Goal: Transaction & Acquisition: Purchase product/service

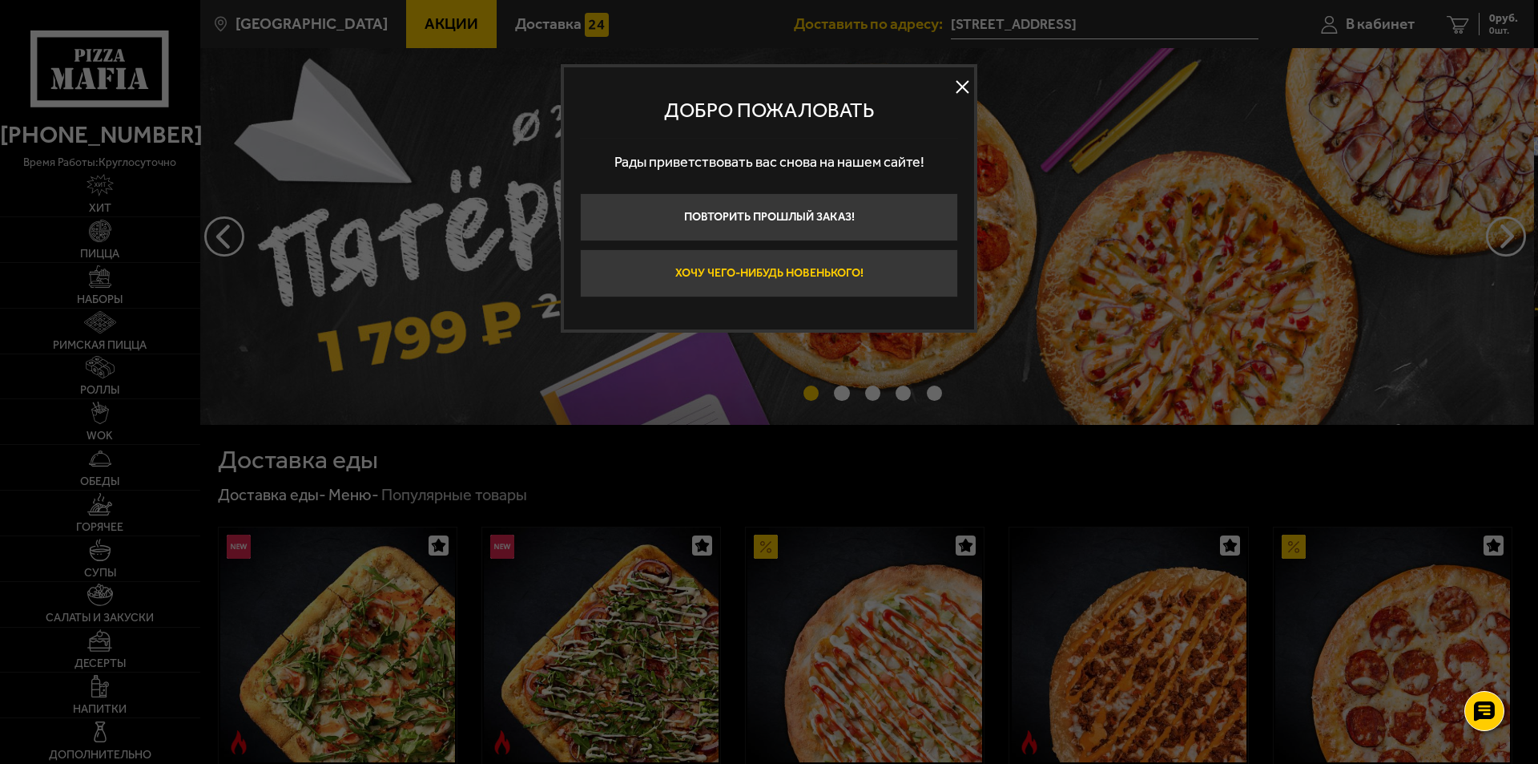
click at [785, 272] on button "Хочу чего-нибудь новенького!" at bounding box center [769, 273] width 378 height 48
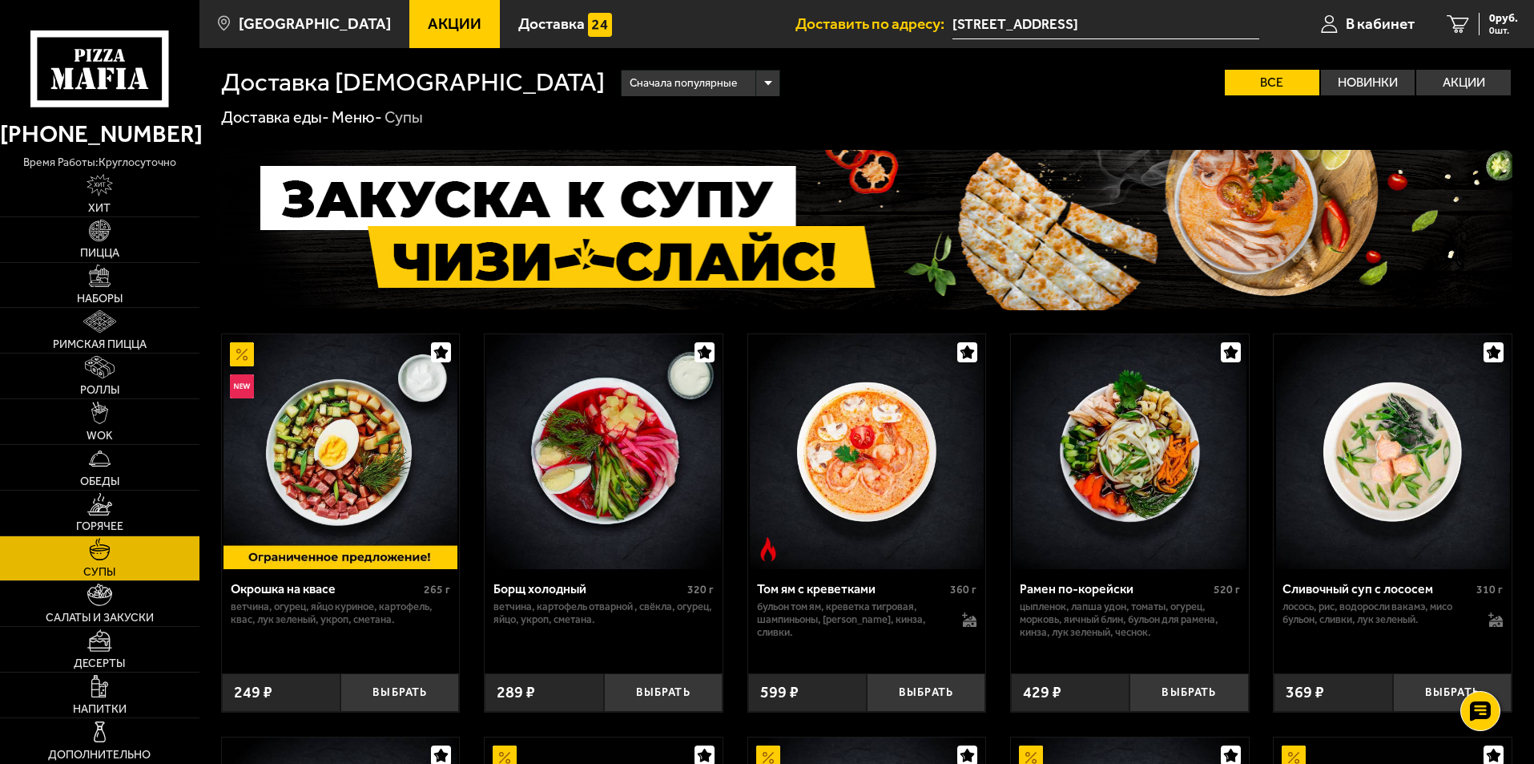
click at [107, 79] on use at bounding box center [109, 78] width 4 height 7
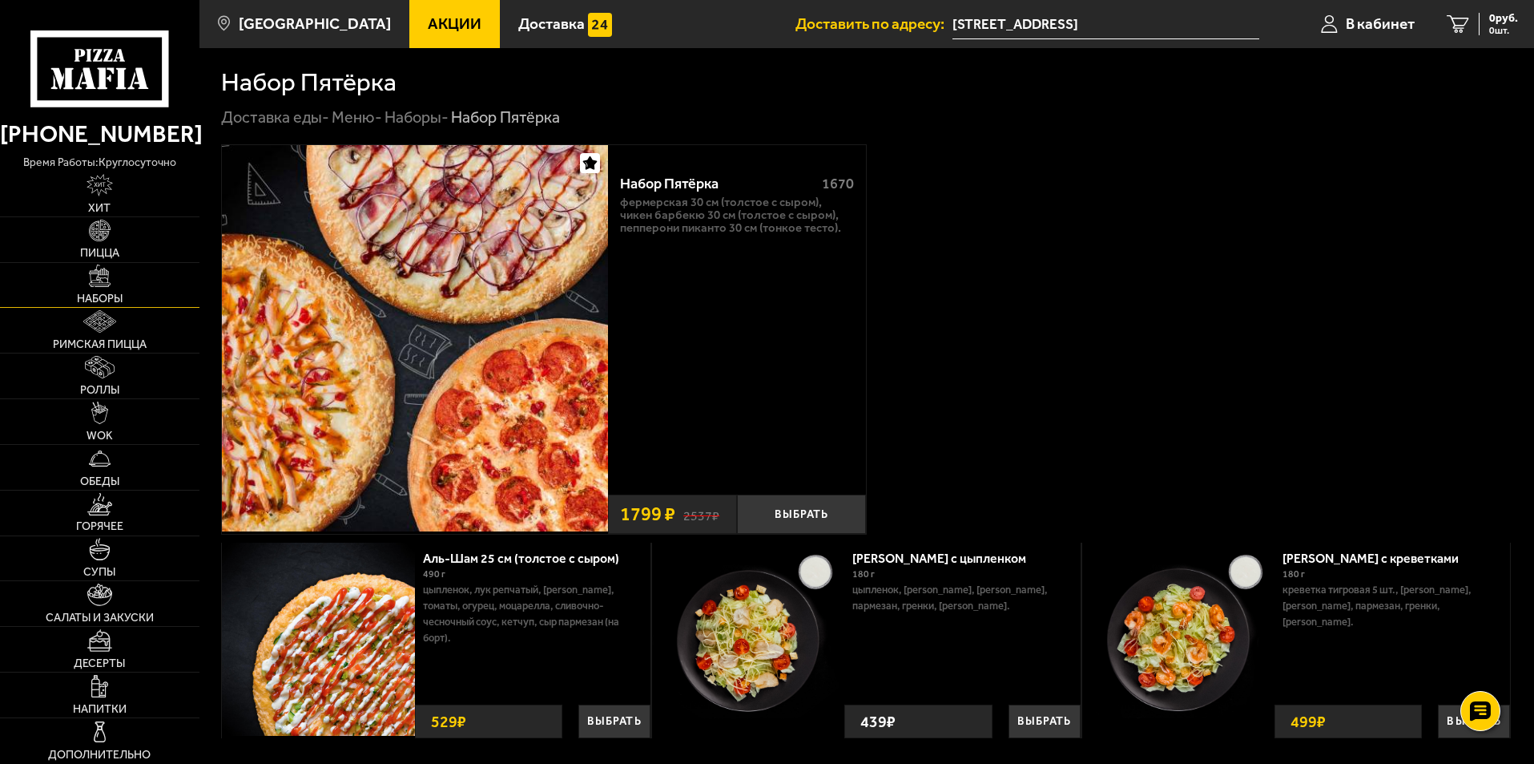
click at [103, 285] on img at bounding box center [100, 275] width 22 height 22
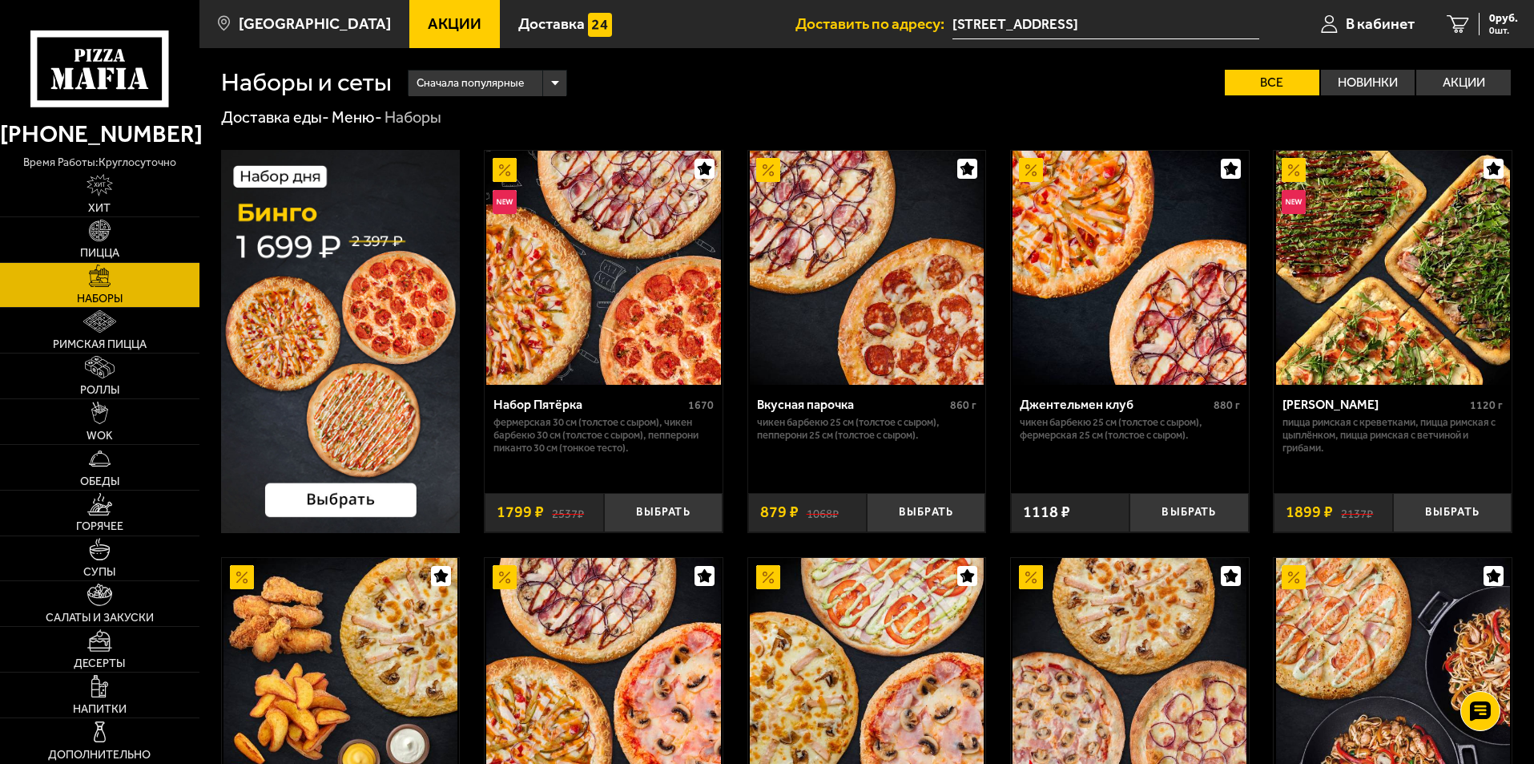
click at [363, 403] on img at bounding box center [341, 341] width 240 height 383
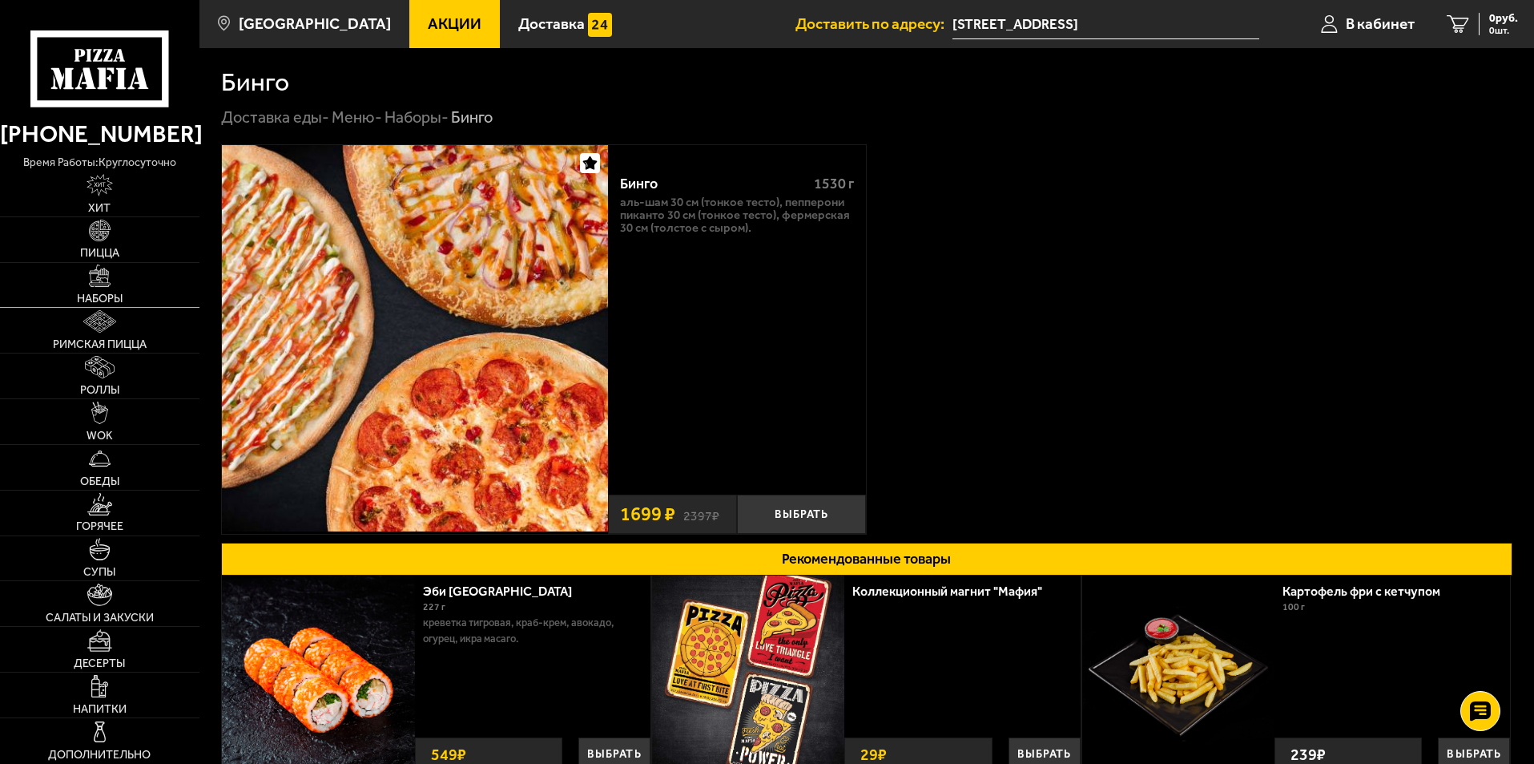
click at [107, 288] on link "Наборы" at bounding box center [100, 285] width 200 height 45
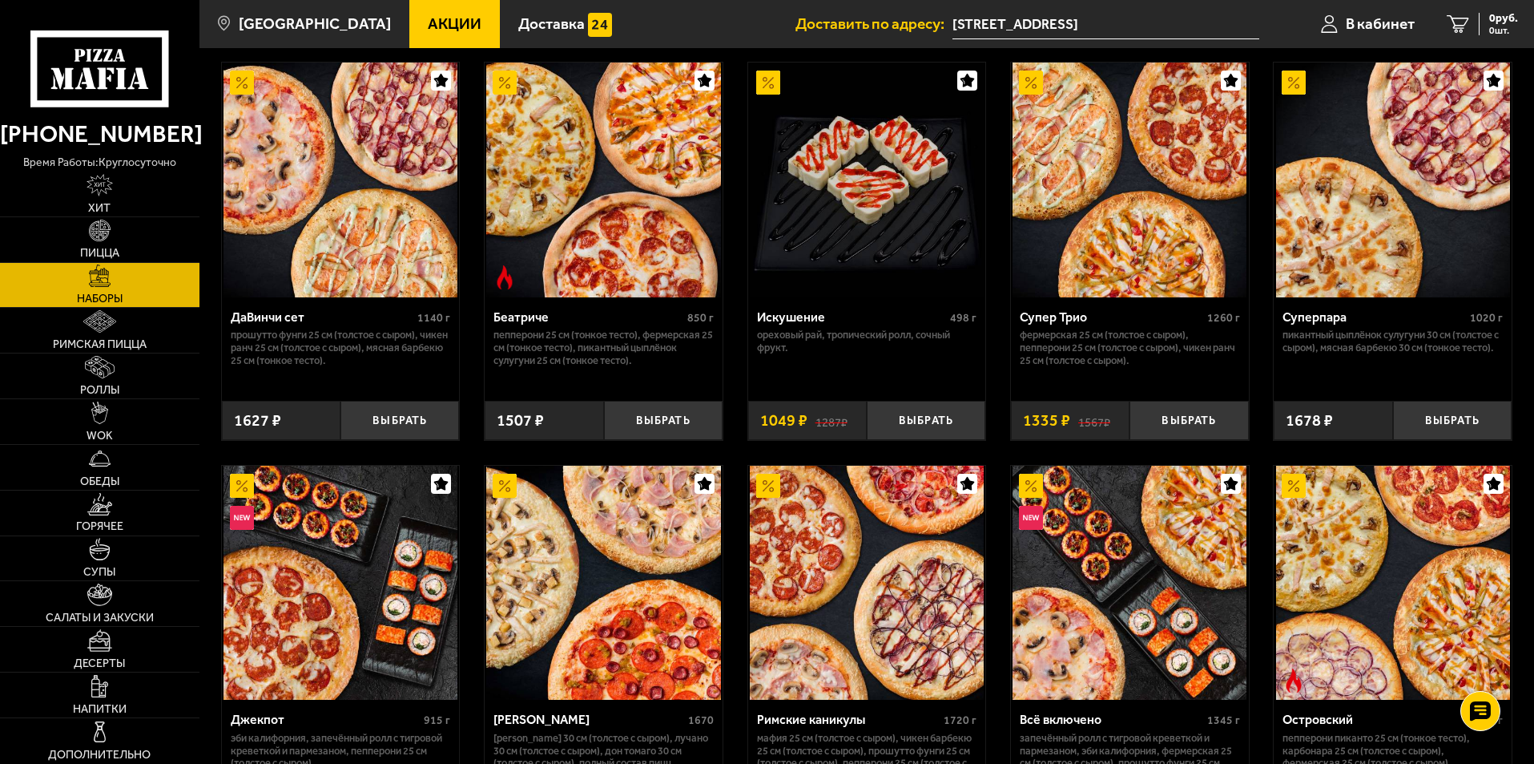
scroll to position [1202, 0]
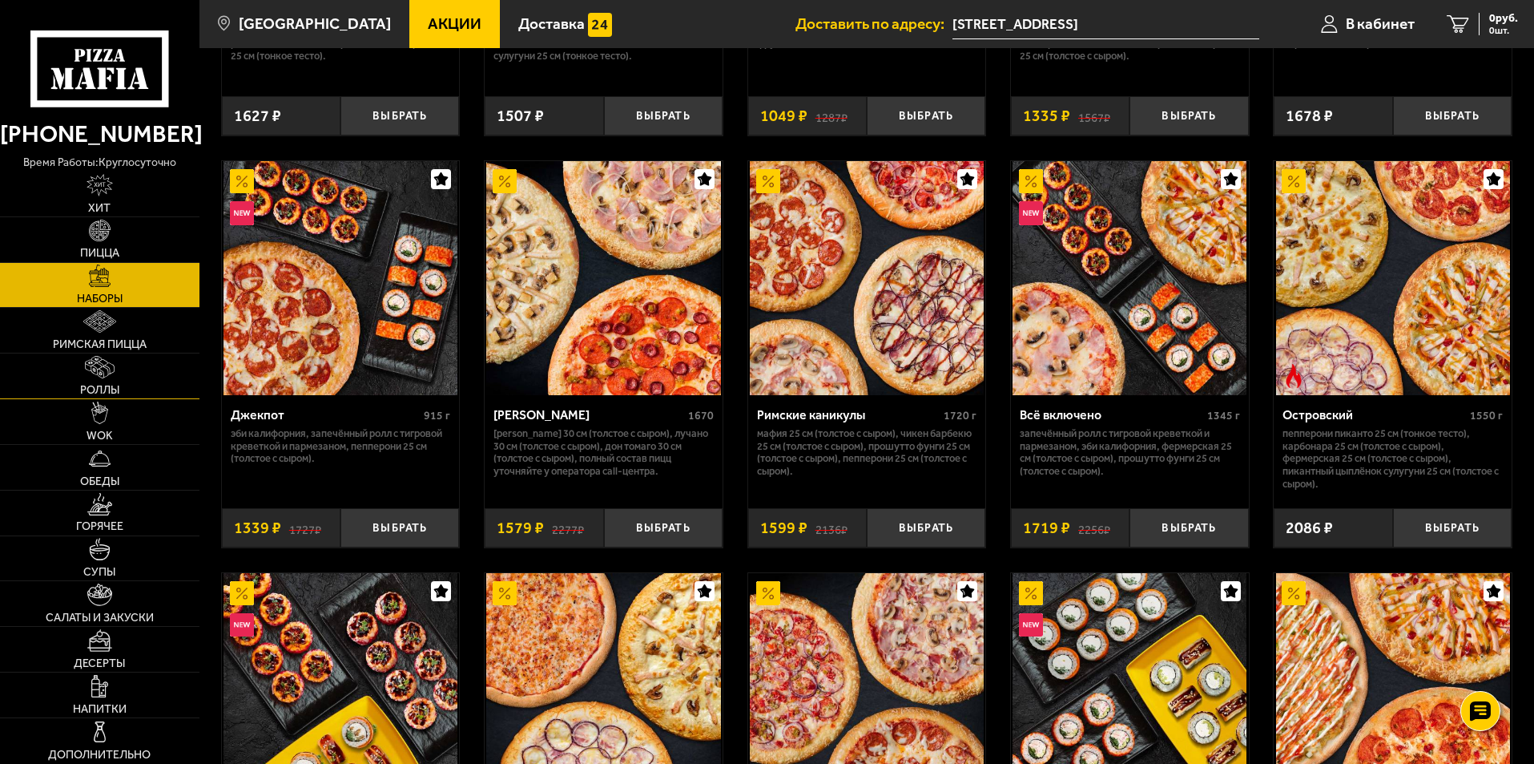
click at [109, 378] on img at bounding box center [99, 367] width 29 height 22
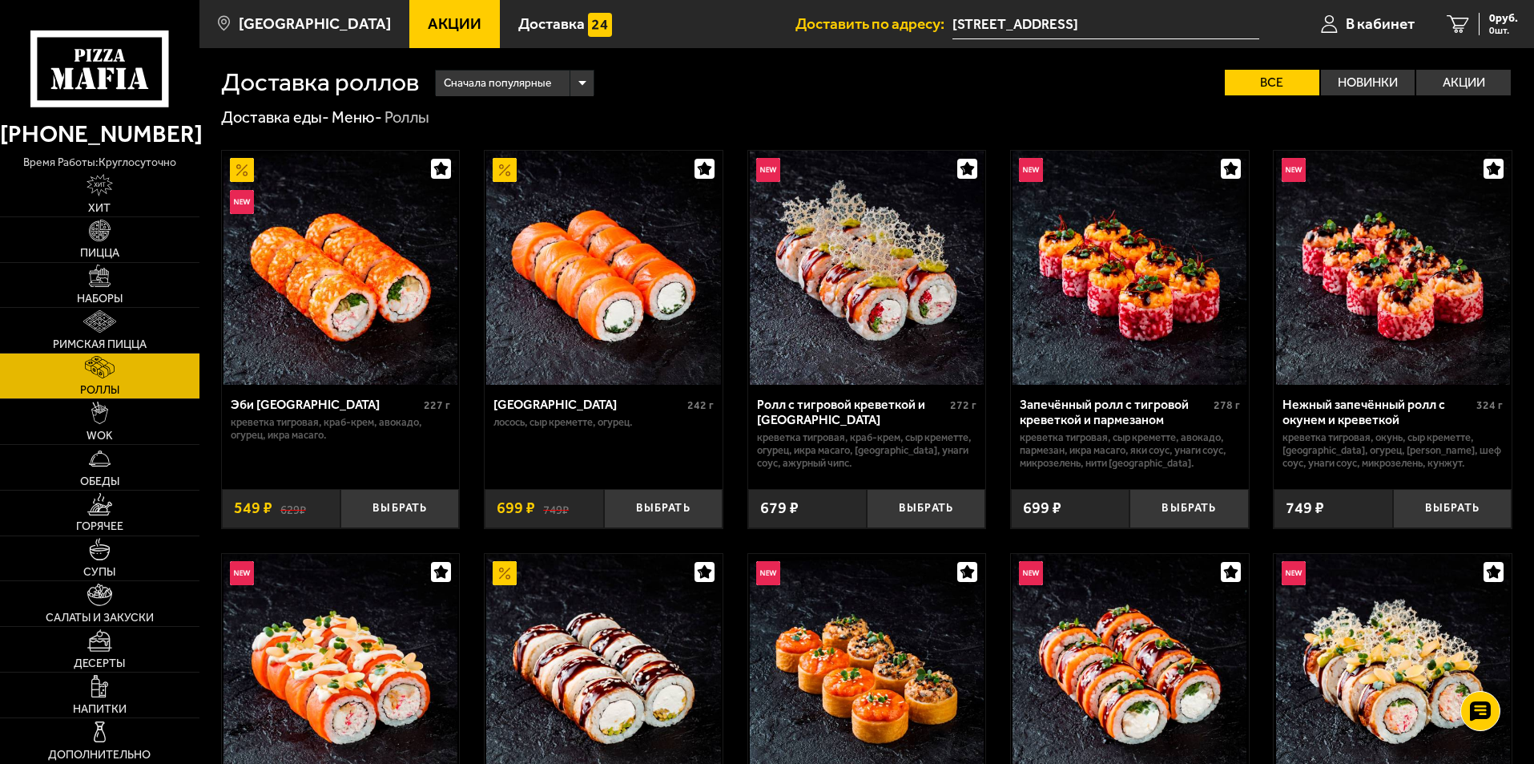
drag, startPoint x: 794, startPoint y: 417, endPoint x: 780, endPoint y: 135, distance: 282.4
click at [113, 602] on link "Салаты и закуски" at bounding box center [100, 603] width 200 height 45
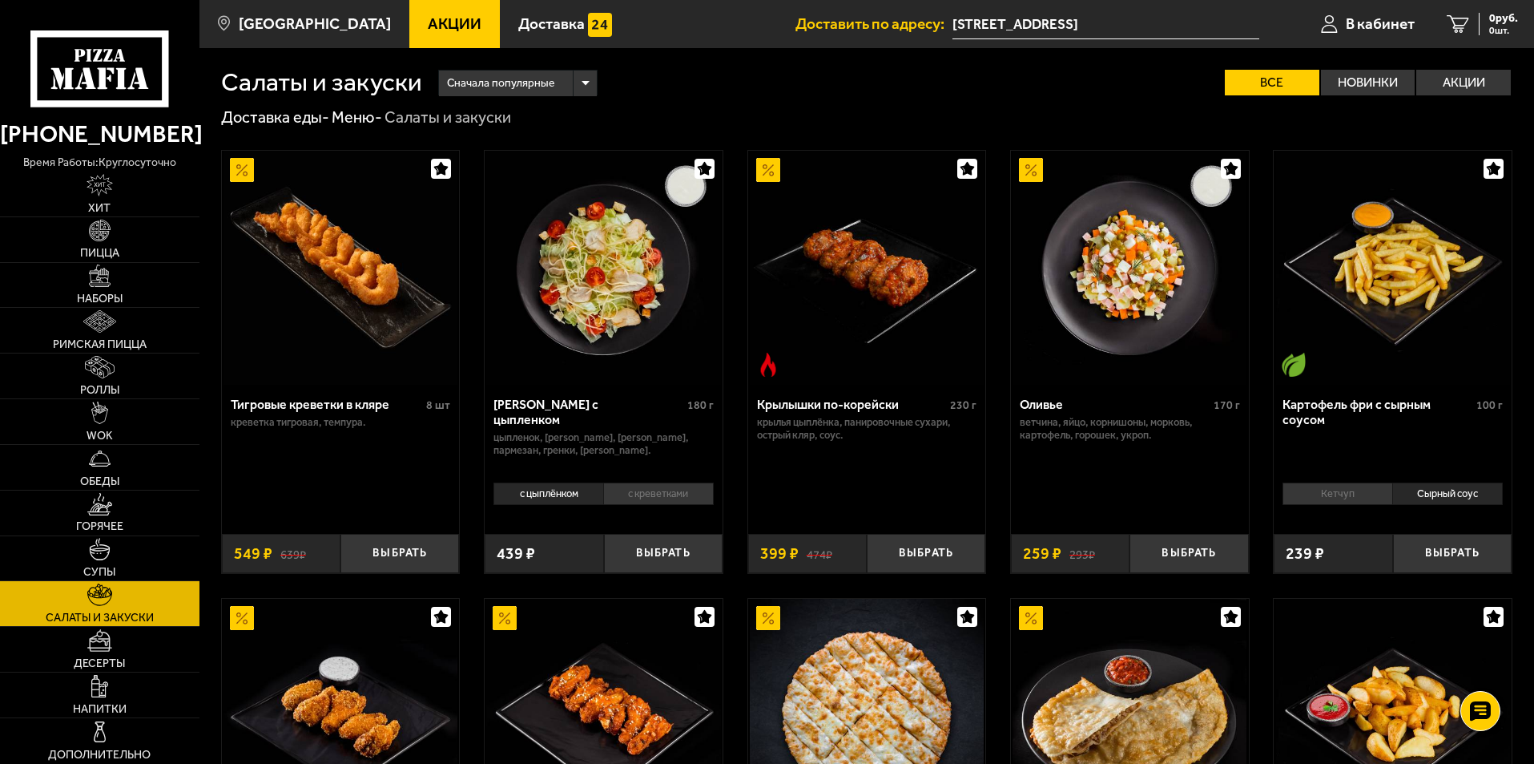
click at [659, 501] on li "с креветками" at bounding box center [658, 493] width 111 height 22
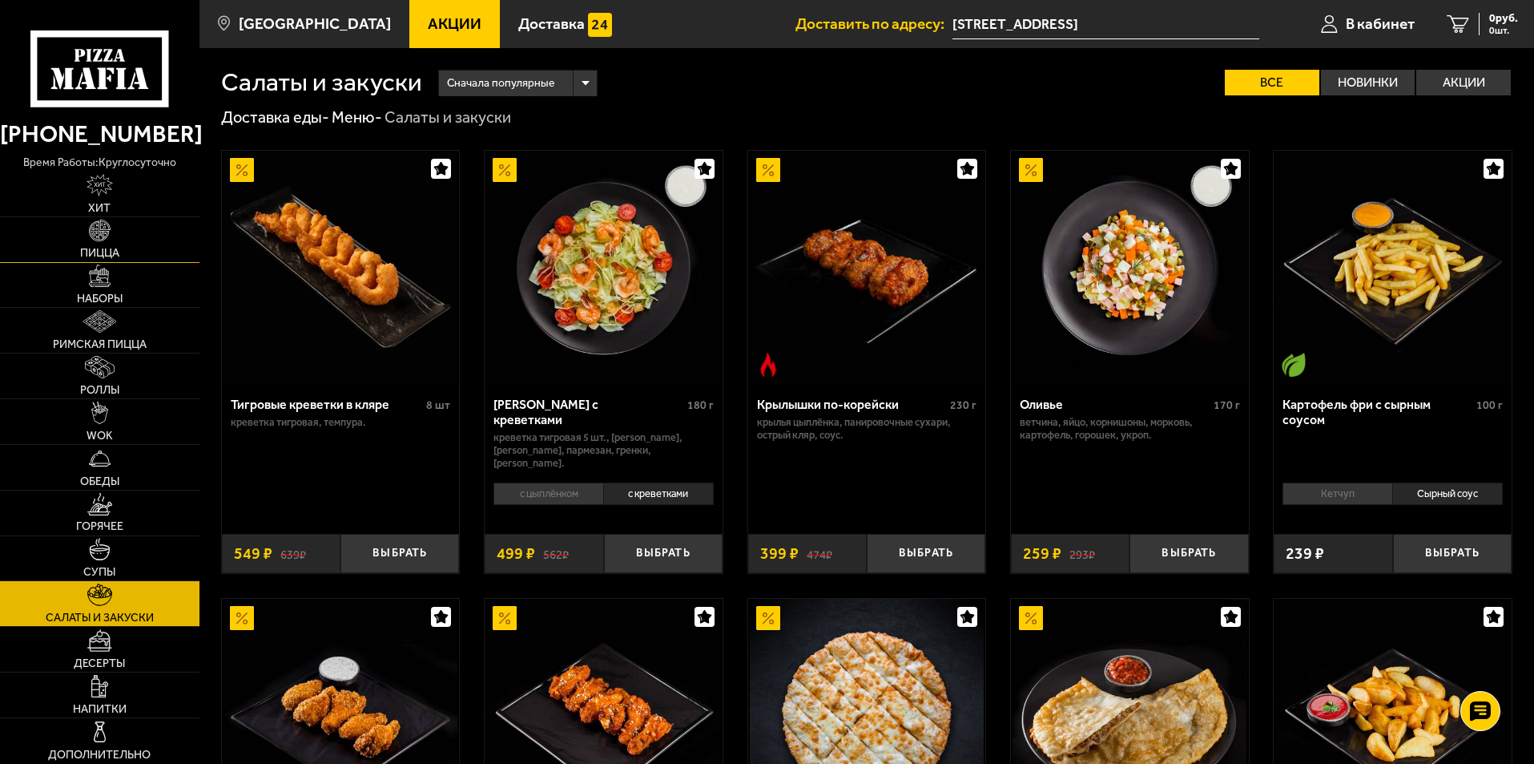
click at [105, 232] on img at bounding box center [100, 231] width 22 height 22
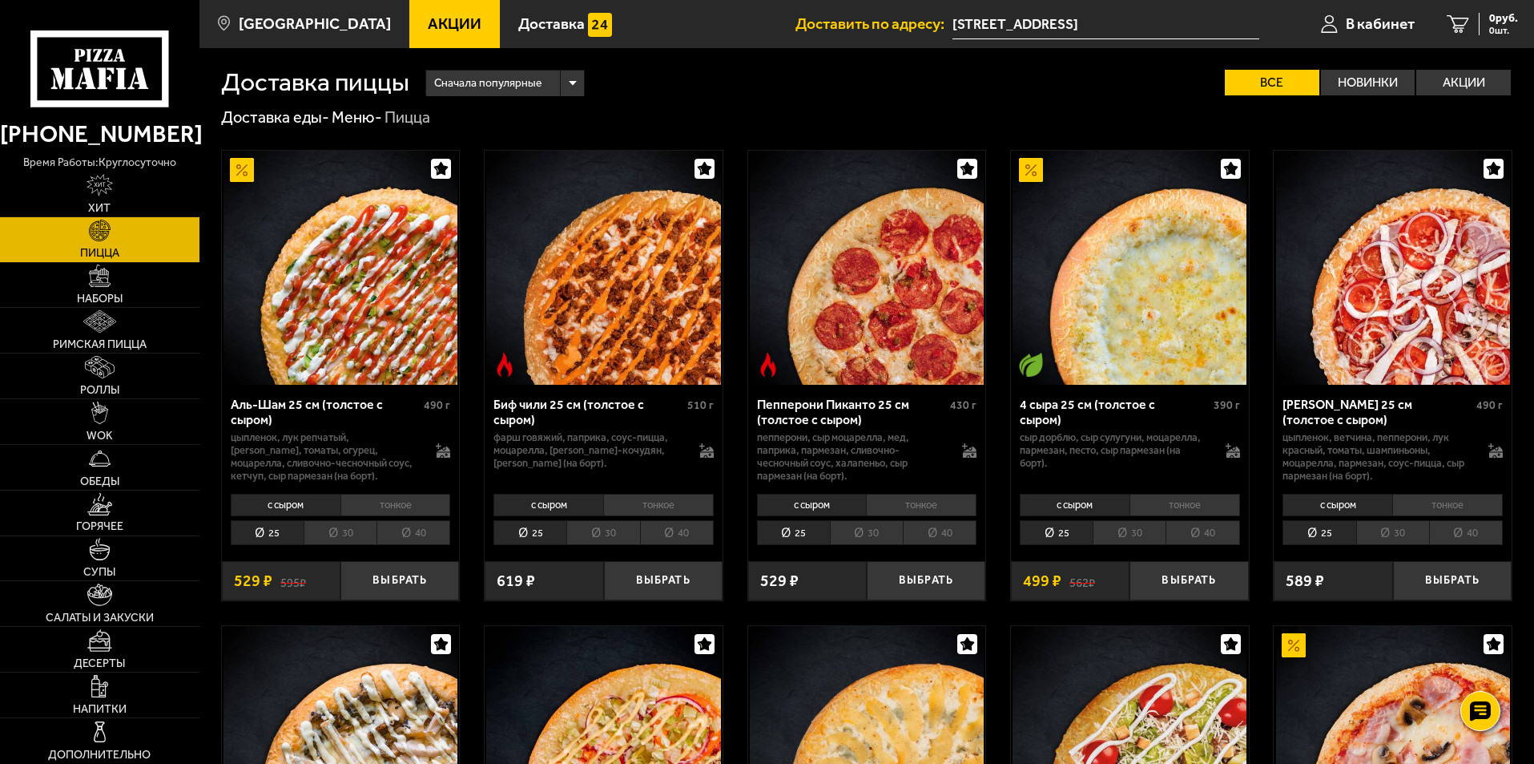
click at [417, 534] on li "40" at bounding box center [414, 532] width 74 height 25
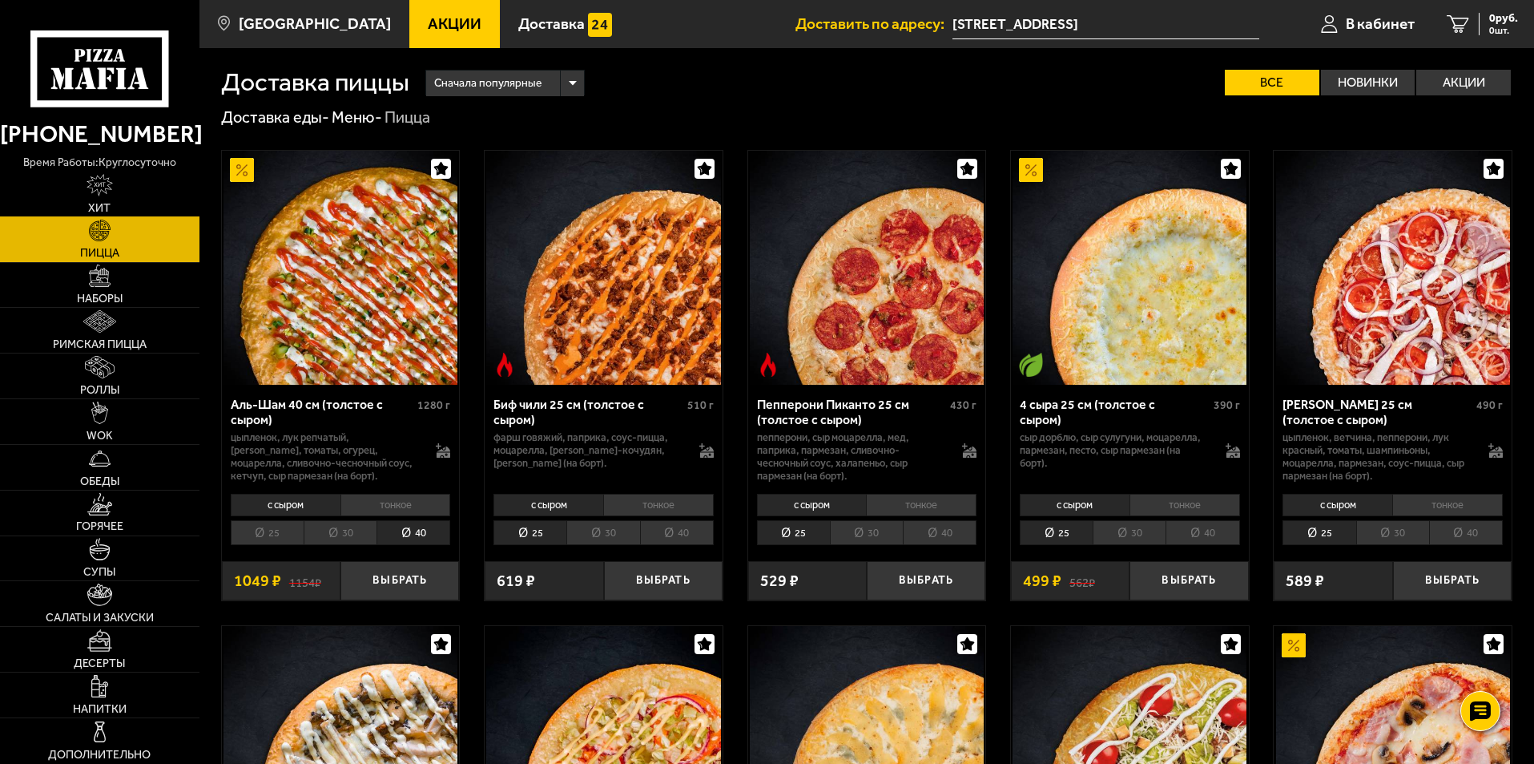
click at [121, 205] on link "Хит" at bounding box center [100, 193] width 200 height 45
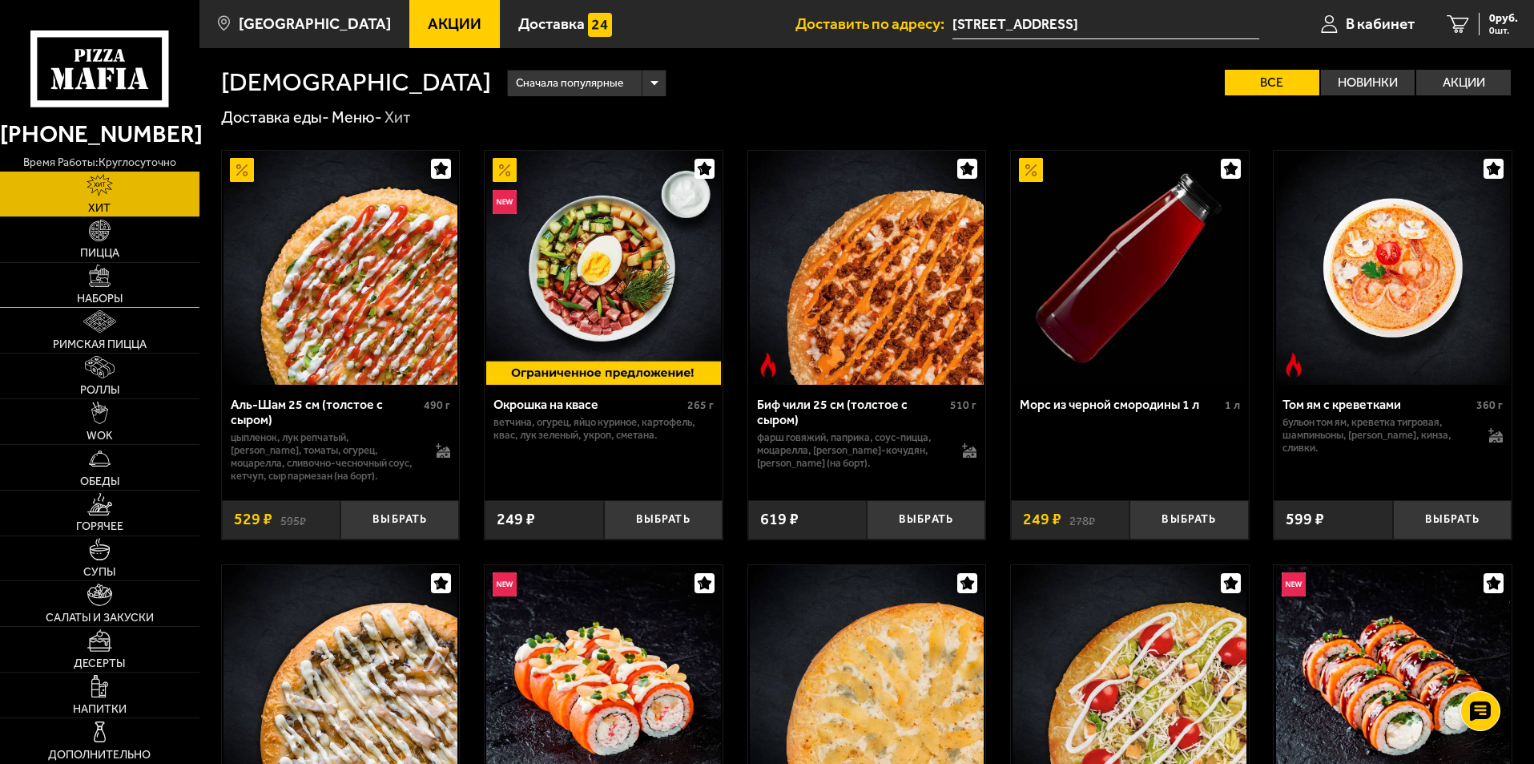
click at [115, 283] on link "Наборы" at bounding box center [100, 285] width 200 height 45
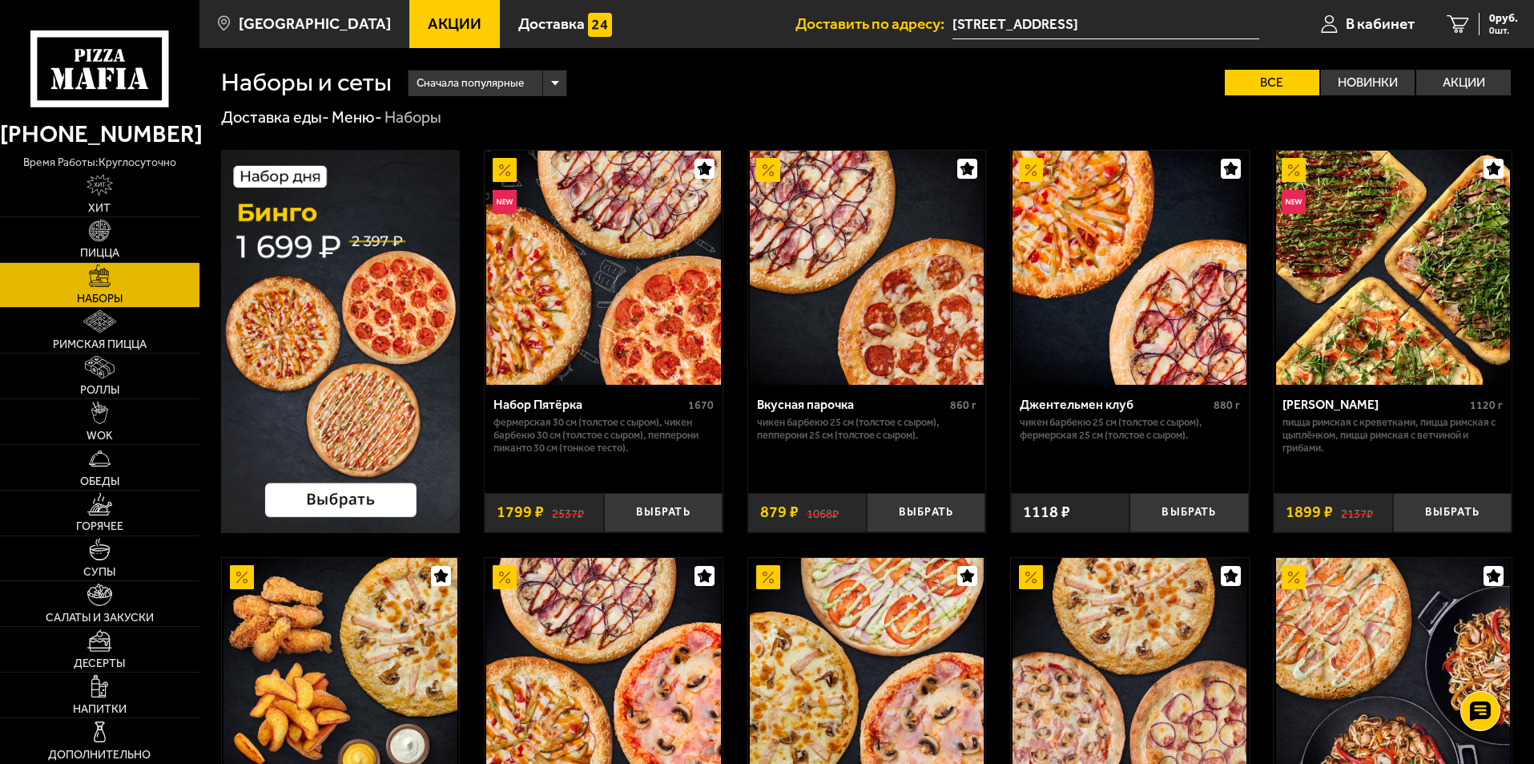
click at [401, 407] on img at bounding box center [341, 341] width 240 height 383
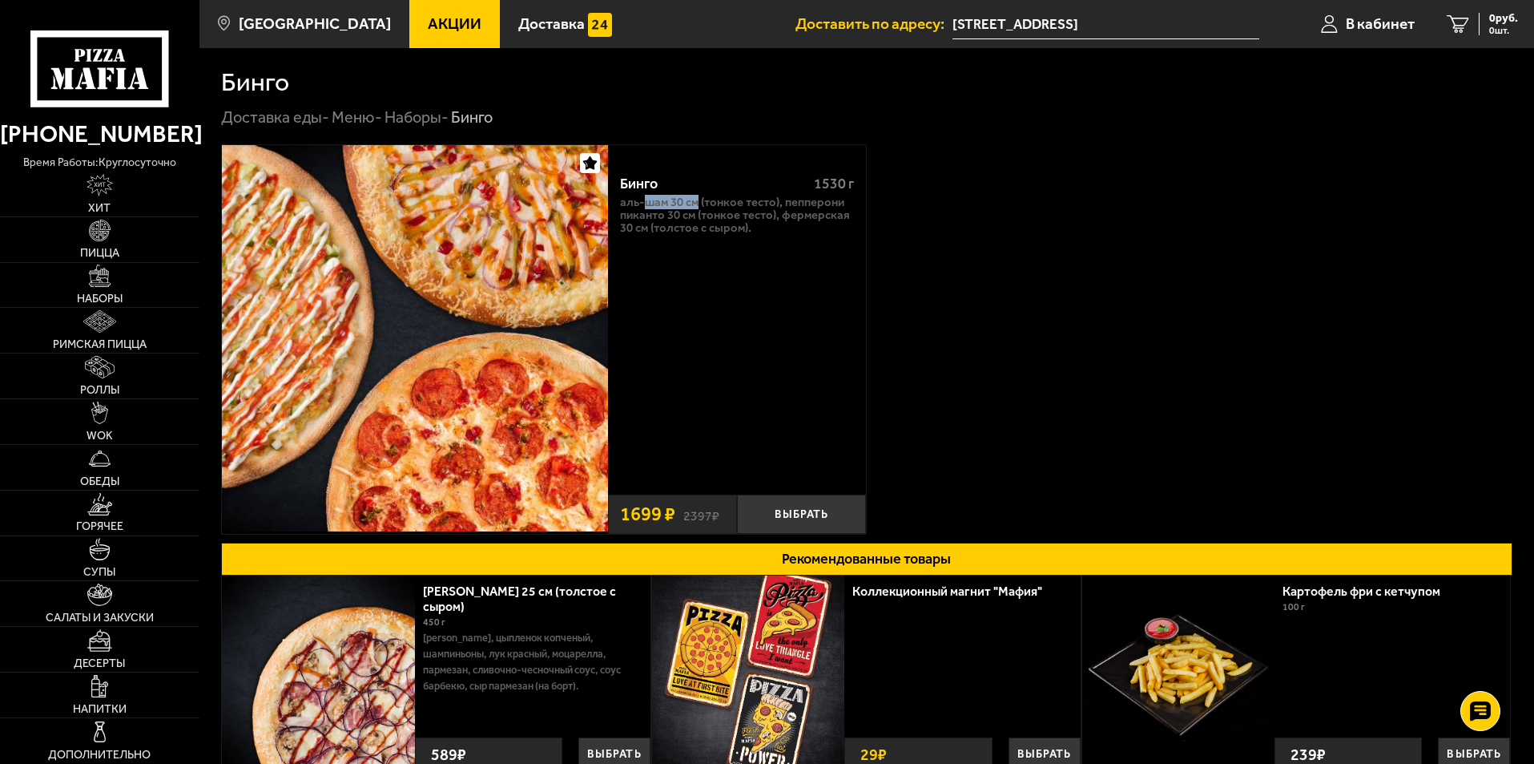
drag, startPoint x: 651, startPoint y: 210, endPoint x: 699, endPoint y: 203, distance: 47.8
click at [699, 203] on p "Аль-Шам 30 см (тонкое тесто), Пепперони Пиканто 30 см (тонкое тесто), Фермерска…" at bounding box center [737, 215] width 234 height 38
click at [727, 214] on p "Аль-Шам 30 см (тонкое тесто), Пепперони Пиканто 30 см (тонкое тесто), Фермерска…" at bounding box center [737, 215] width 234 height 38
click at [111, 241] on img at bounding box center [100, 231] width 22 height 22
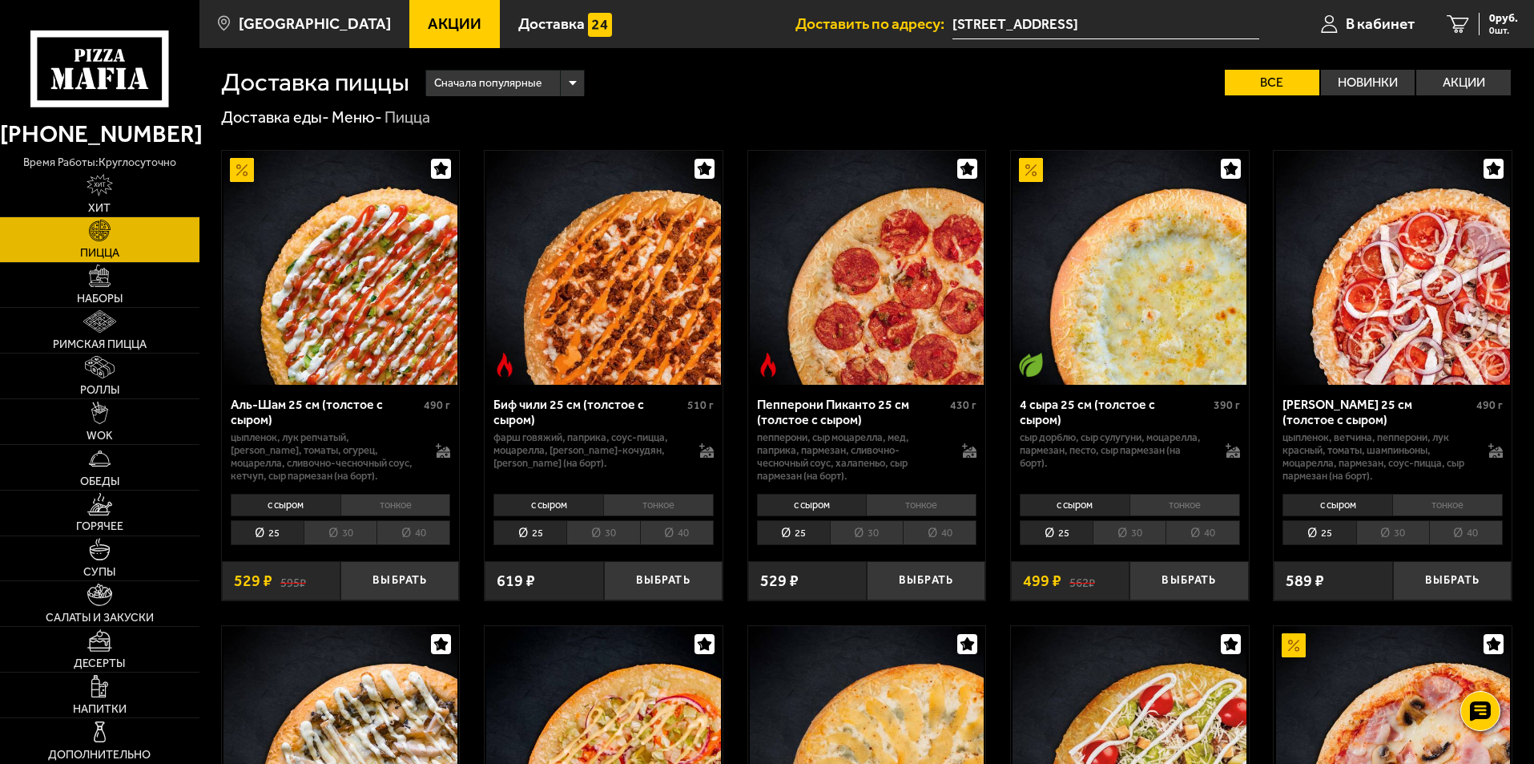
click at [337, 536] on li "30" at bounding box center [340, 532] width 73 height 25
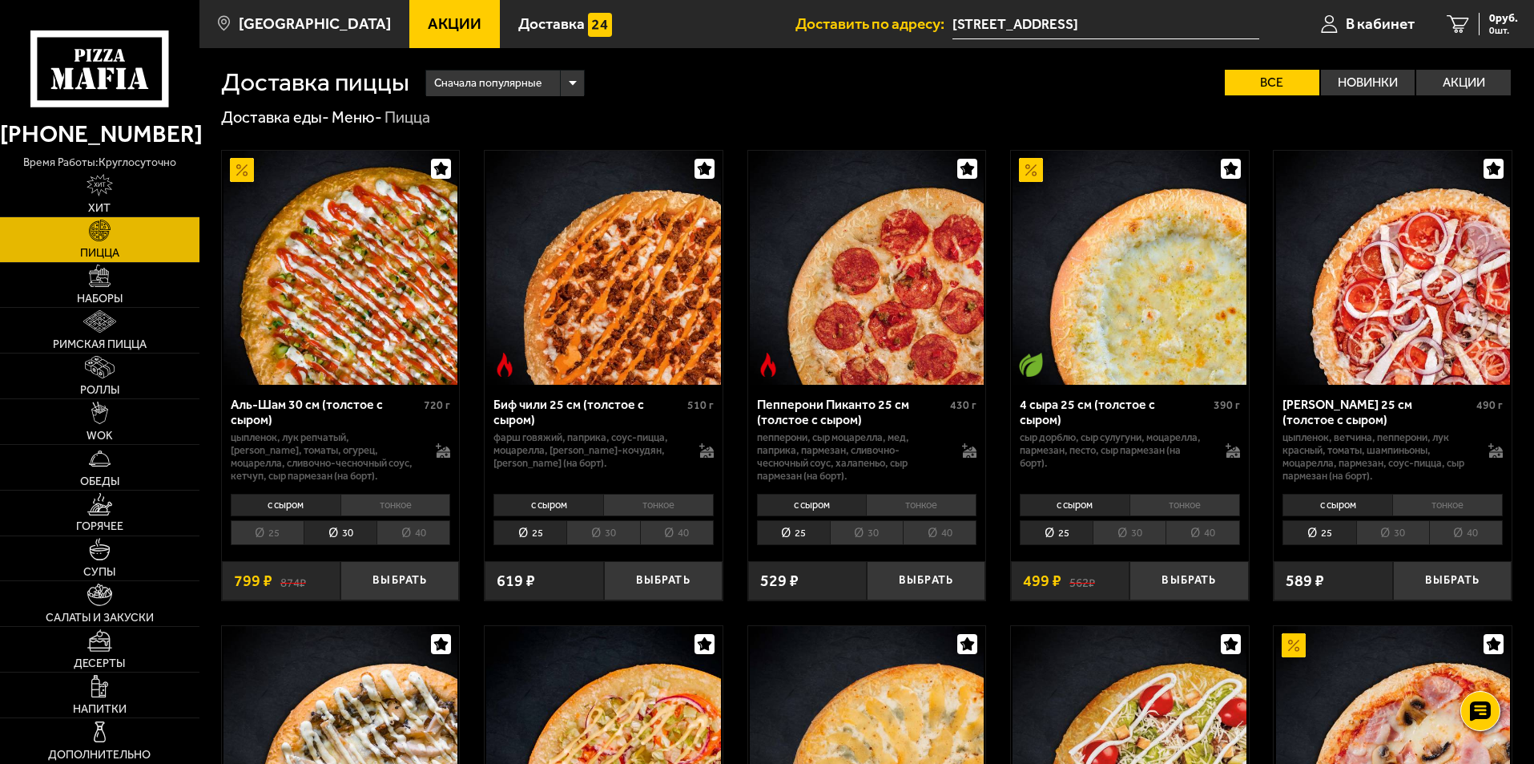
click at [407, 532] on li "40" at bounding box center [414, 532] width 74 height 25
click at [350, 527] on li "30" at bounding box center [340, 532] width 73 height 25
click at [283, 534] on li "25" at bounding box center [267, 532] width 73 height 25
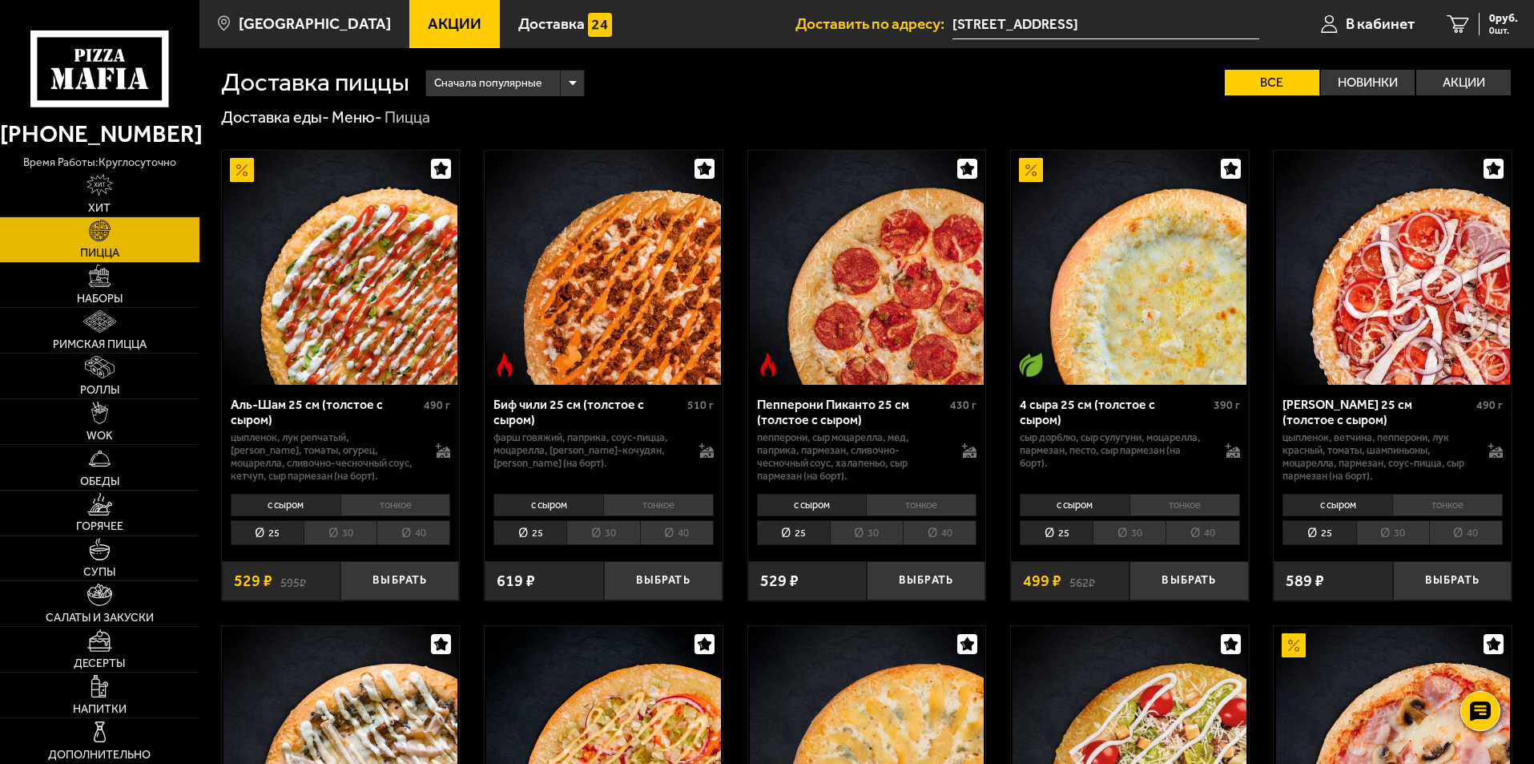
click at [334, 534] on li "30" at bounding box center [340, 532] width 73 height 25
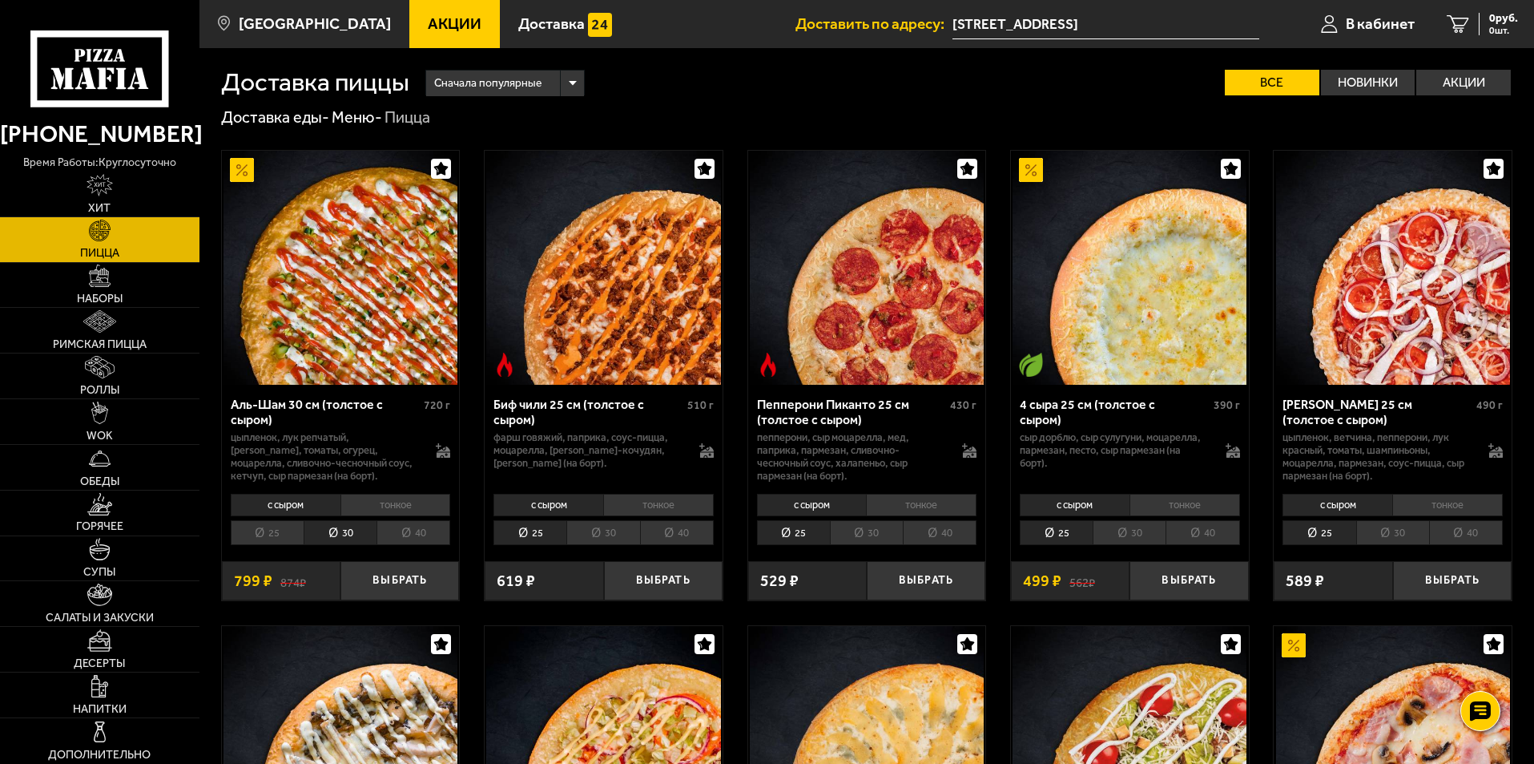
click at [885, 535] on li "30" at bounding box center [866, 532] width 73 height 25
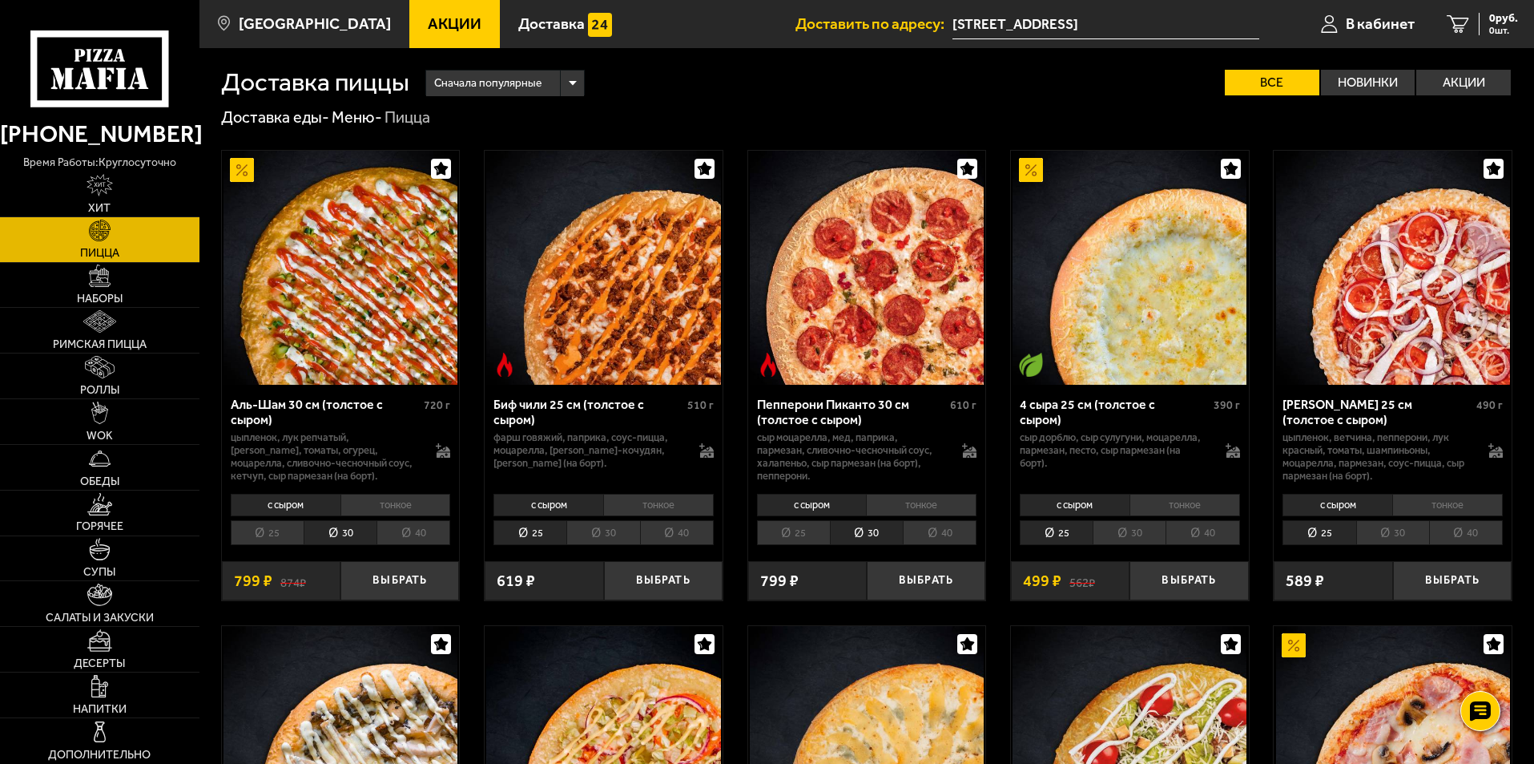
click at [418, 523] on li "40" at bounding box center [414, 532] width 74 height 25
click at [388, 506] on li "тонкое" at bounding box center [396, 505] width 111 height 22
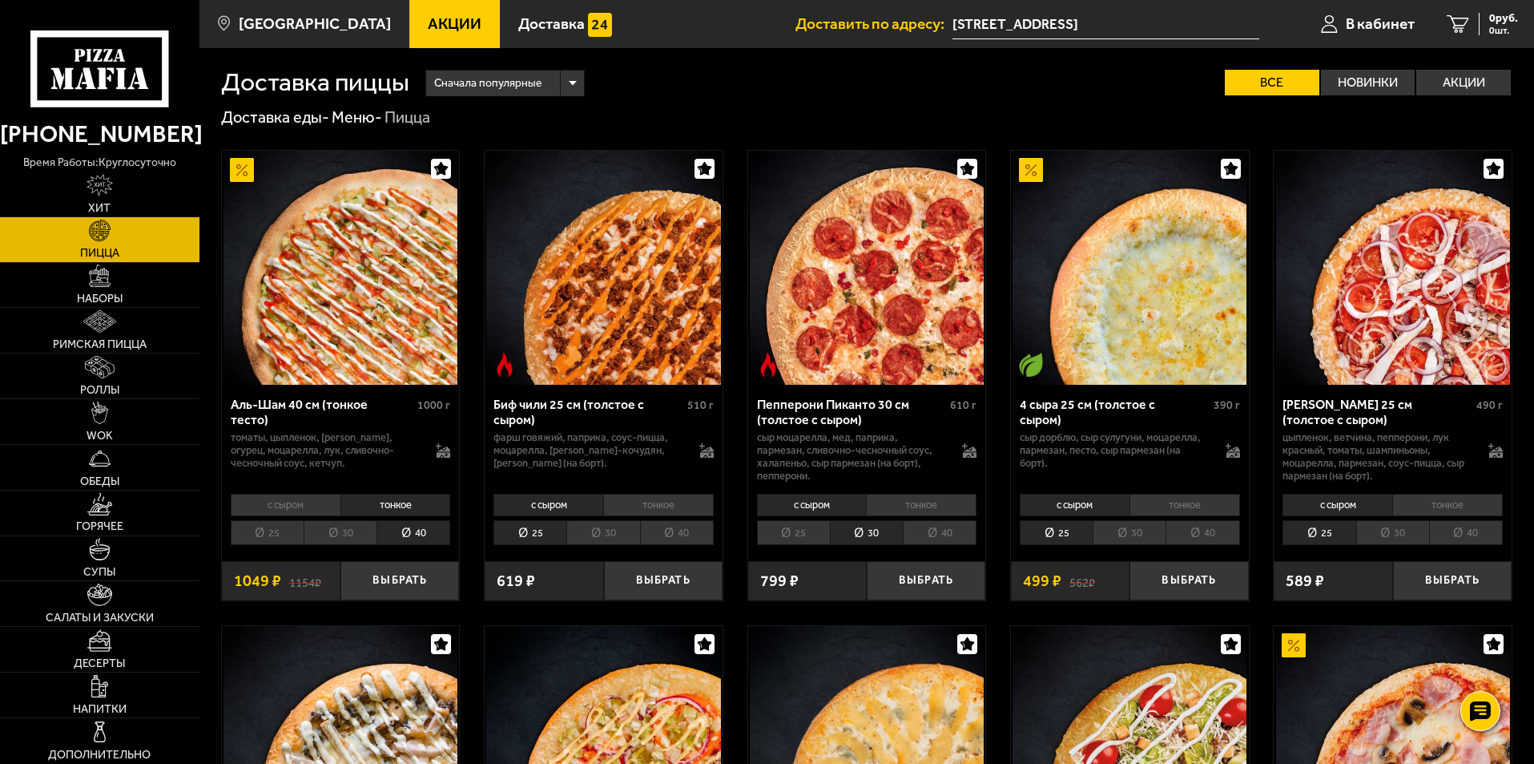
click at [300, 505] on li "с сыром" at bounding box center [286, 505] width 110 height 22
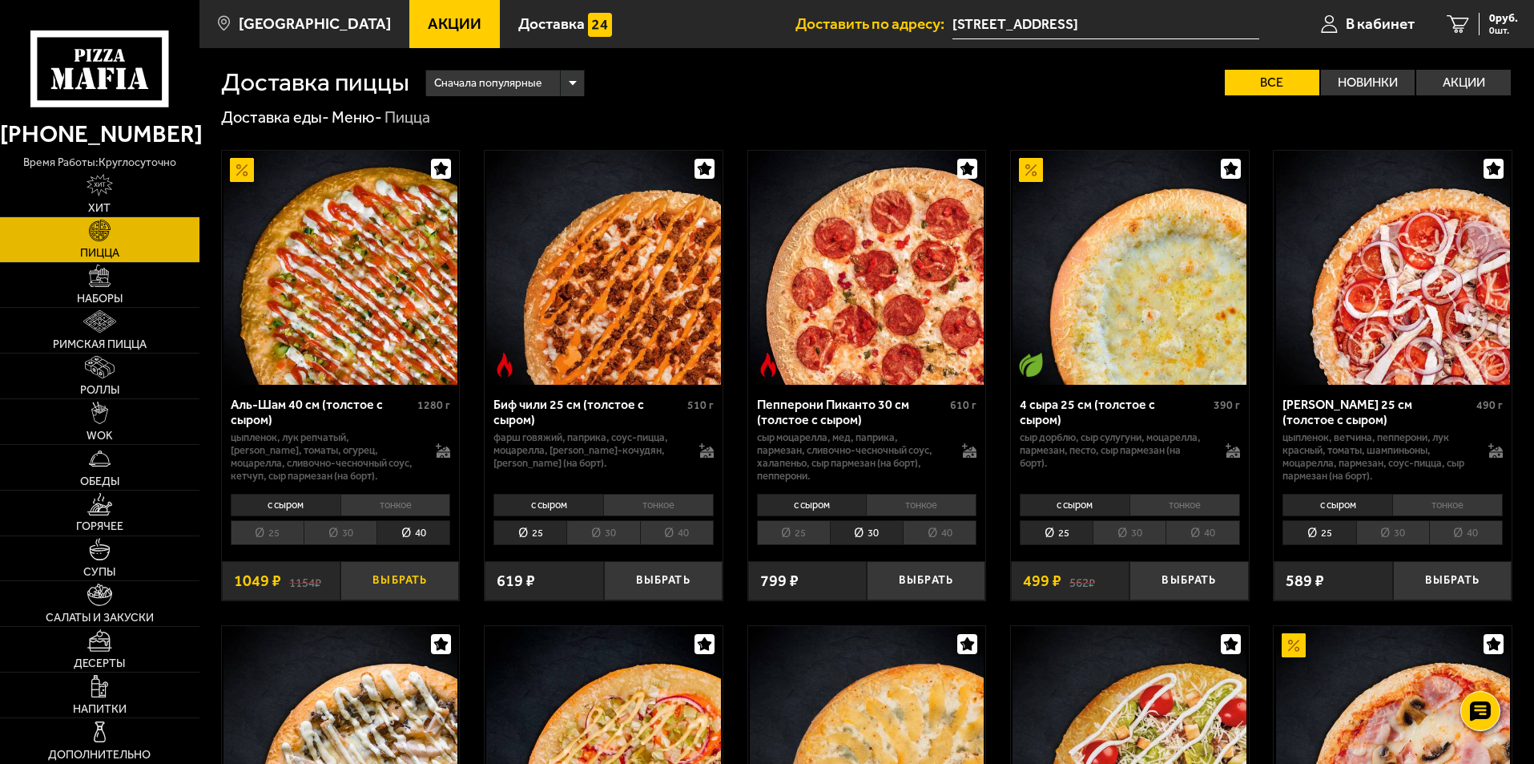
click at [403, 585] on button "Выбрать" at bounding box center [400, 580] width 119 height 39
click at [116, 371] on link "Роллы" at bounding box center [100, 375] width 200 height 45
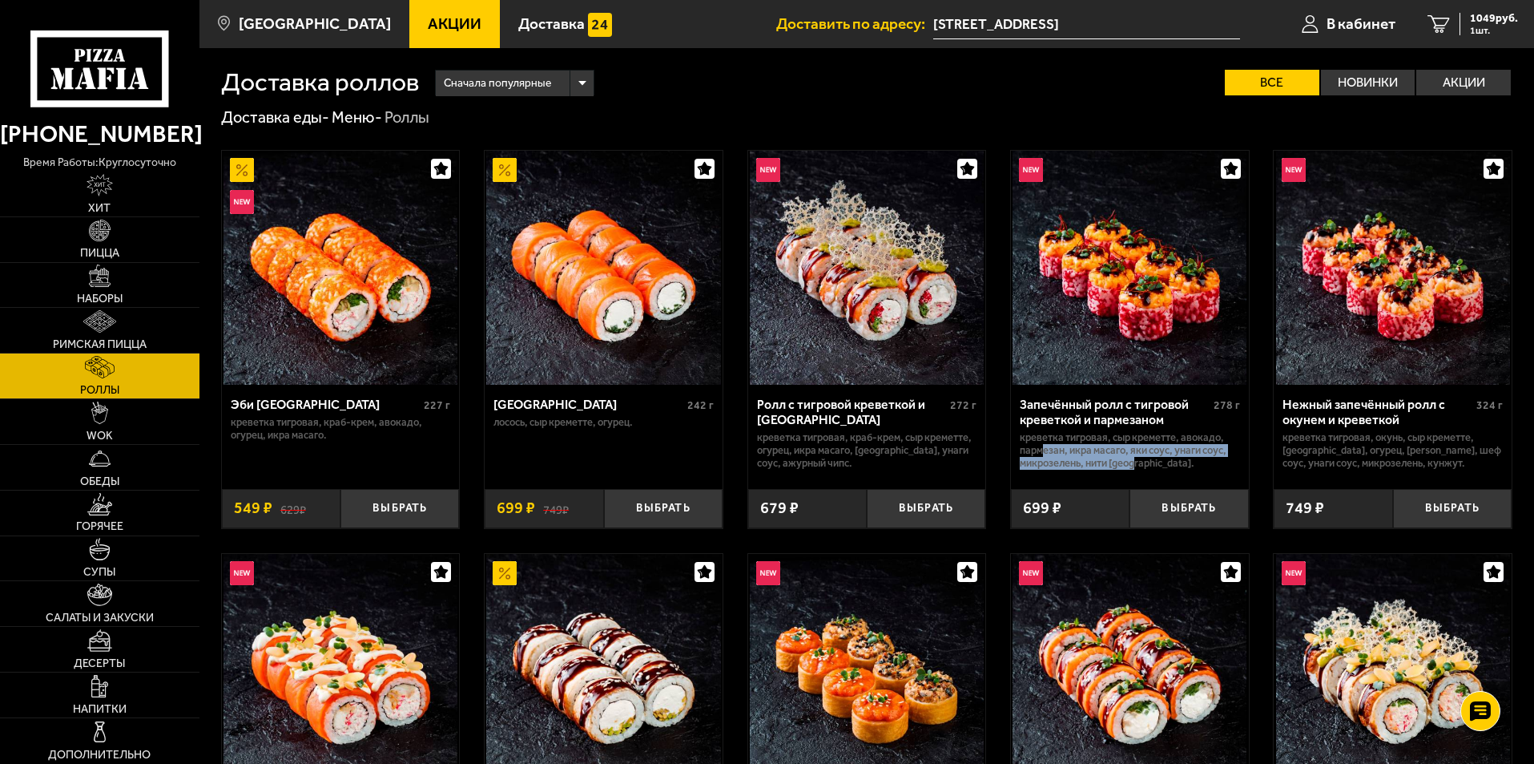
drag, startPoint x: 1050, startPoint y: 450, endPoint x: 1226, endPoint y: 460, distance: 176.5
click at [1226, 460] on p "креветка тигровая, Сыр креметте, авокадо, пармезан, икра масаго, яки соус, унаг…" at bounding box center [1130, 450] width 220 height 38
click at [1196, 462] on p "креветка тигровая, Сыр креметте, авокадо, пармезан, икра масаго, яки соус, унаг…" at bounding box center [1130, 450] width 220 height 38
click at [1142, 459] on p "креветка тигровая, Сыр креметте, авокадо, пармезан, икра масаго, яки соус, унаг…" at bounding box center [1130, 450] width 220 height 38
click at [1180, 505] on button "Выбрать" at bounding box center [1189, 508] width 119 height 39
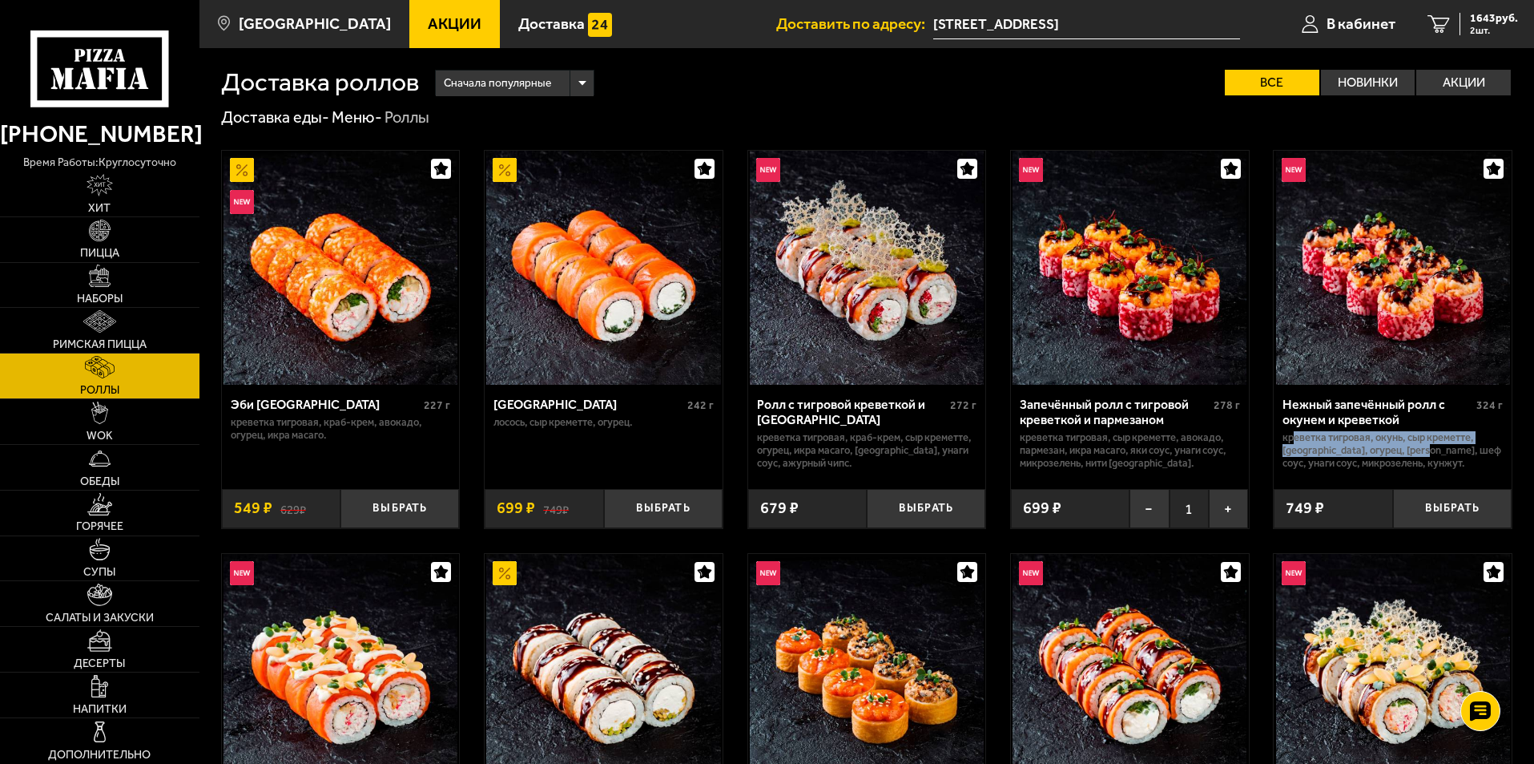
drag, startPoint x: 1296, startPoint y: 442, endPoint x: 1442, endPoint y: 447, distance: 145.9
click at [1442, 447] on p "креветка тигровая, окунь, Сыр креметте, [GEOGRAPHIC_DATA], огурец, [PERSON_NAME…" at bounding box center [1393, 450] width 220 height 38
click at [1454, 454] on p "креветка тигровая, окунь, Сыр креметте, [GEOGRAPHIC_DATA], огурец, [PERSON_NAME…" at bounding box center [1393, 450] width 220 height 38
drag, startPoint x: 718, startPoint y: 588, endPoint x: 749, endPoint y: 337, distance: 253.5
drag, startPoint x: 1406, startPoint y: 428, endPoint x: 1368, endPoint y: 445, distance: 41.2
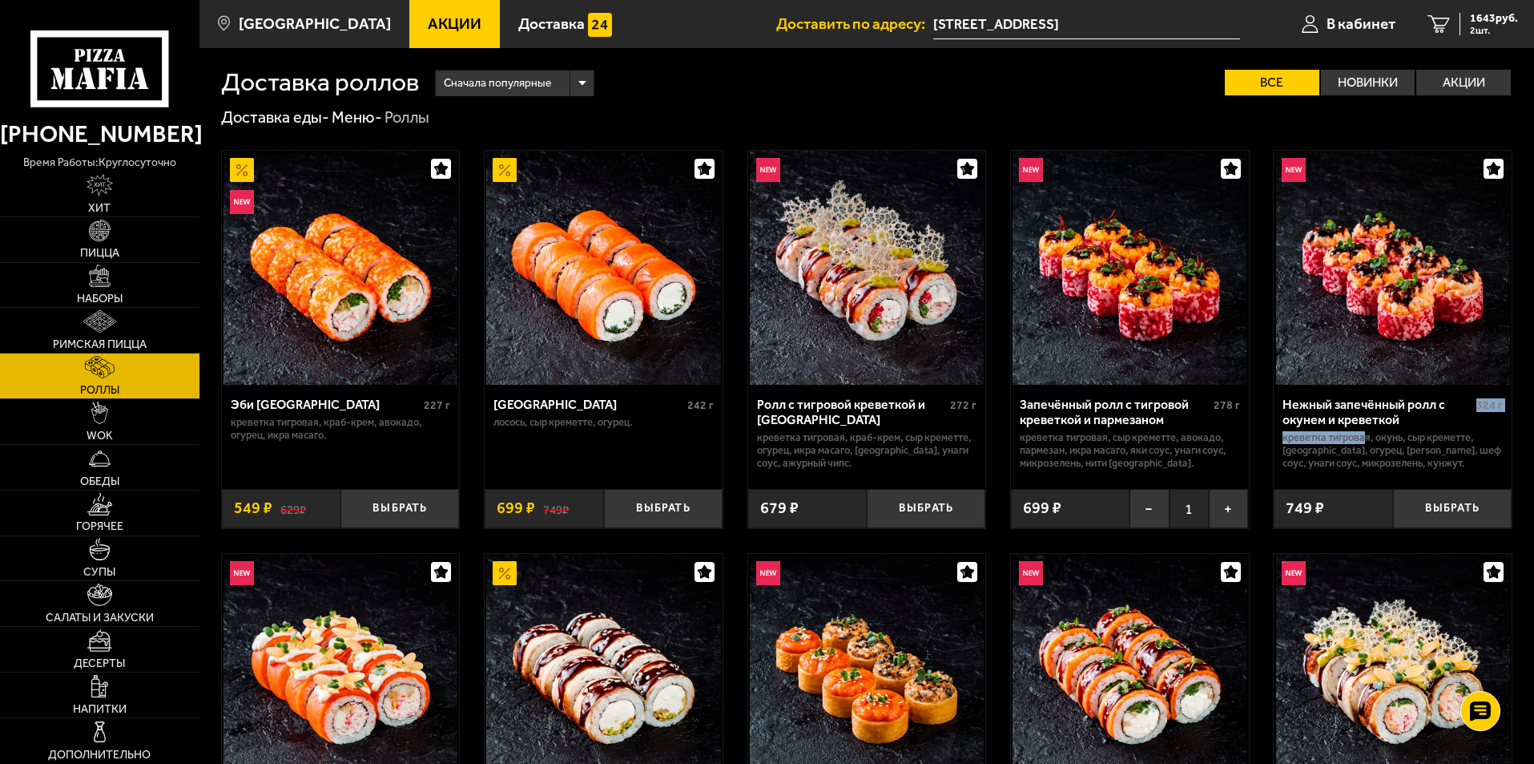
click at [1368, 445] on div "Нежный запечённый ролл с окунем и креветкой 324 г креветка тигровая, окунь, Сыр…" at bounding box center [1393, 431] width 238 height 92
click at [1393, 449] on p "креветка тигровая, окунь, Сыр креметте, [GEOGRAPHIC_DATA], огурец, [PERSON_NAME…" at bounding box center [1393, 450] width 220 height 38
click at [1429, 504] on button "Выбрать" at bounding box center [1452, 508] width 119 height 39
click at [122, 606] on link "Салаты и закуски" at bounding box center [100, 603] width 200 height 45
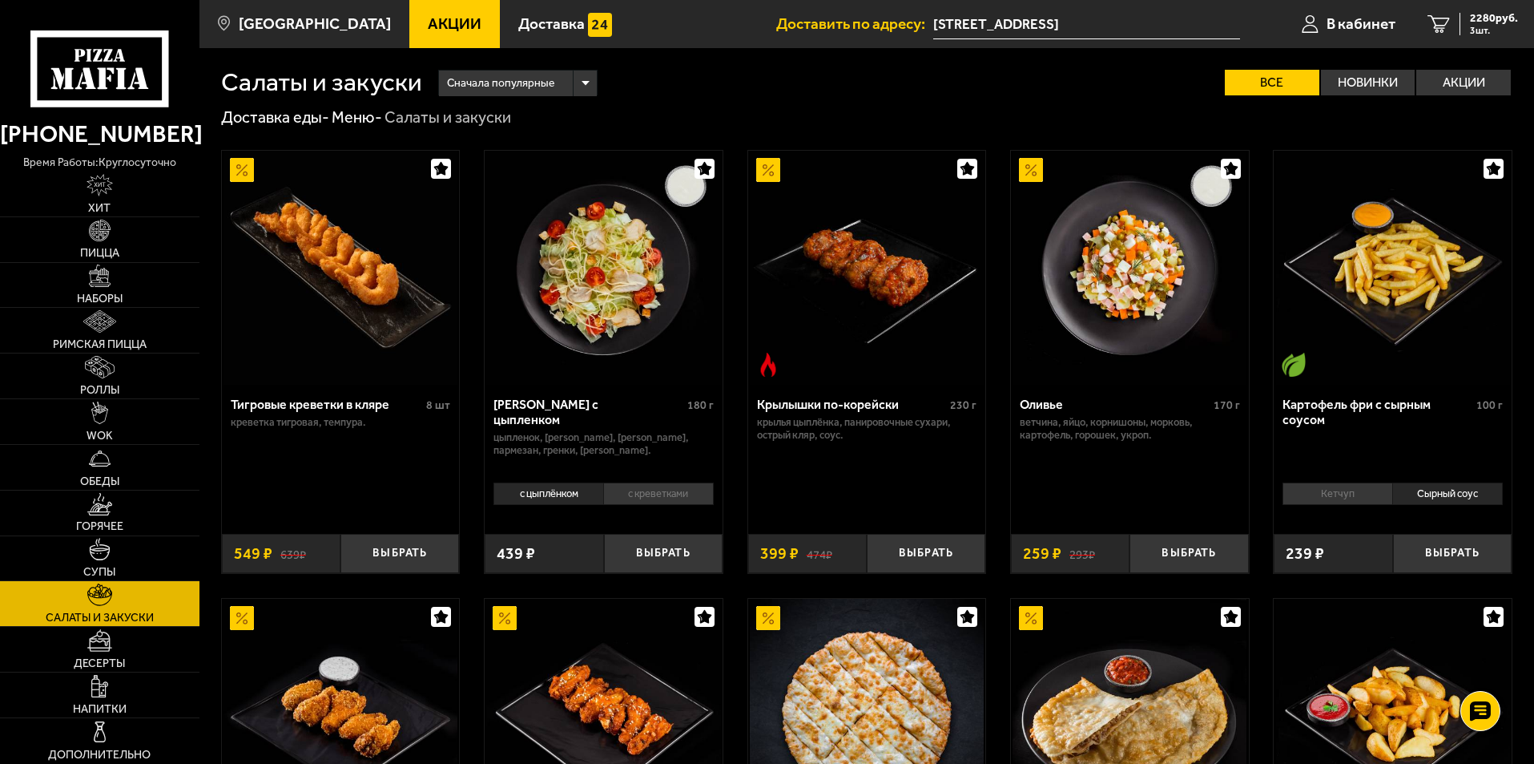
click at [647, 500] on li "с креветками" at bounding box center [658, 493] width 111 height 22
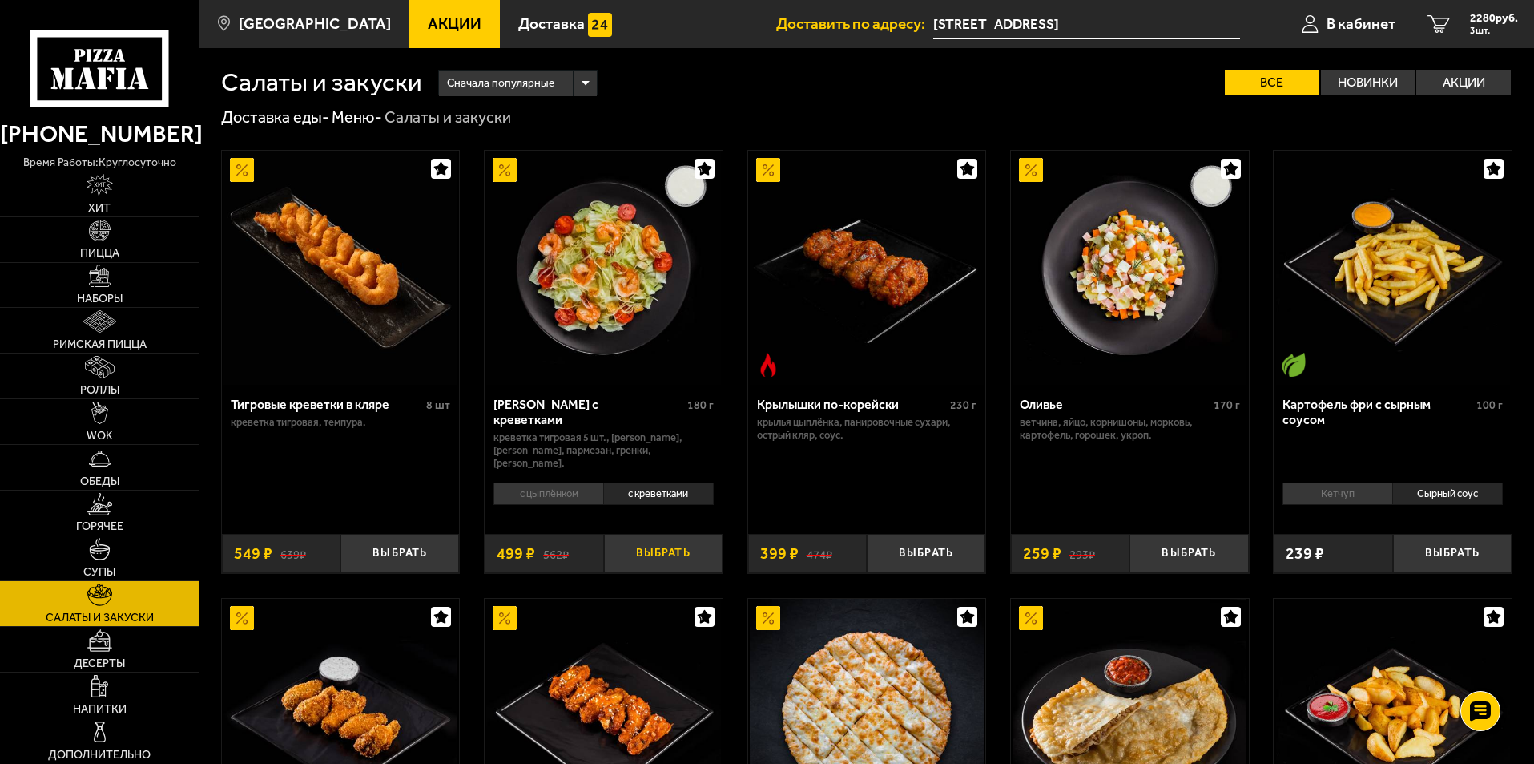
click at [681, 551] on button "Выбрать" at bounding box center [663, 553] width 119 height 39
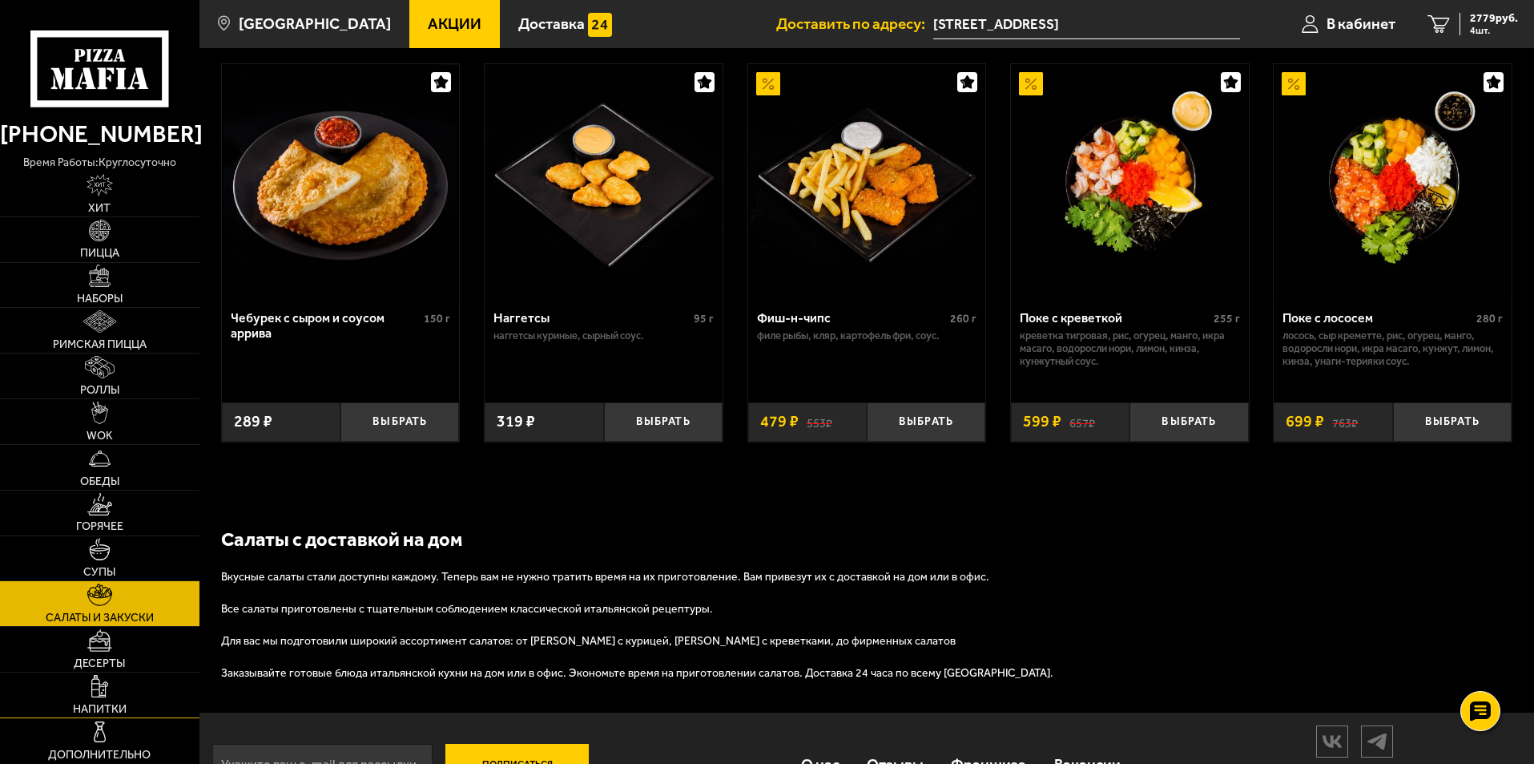
scroll to position [1038, 0]
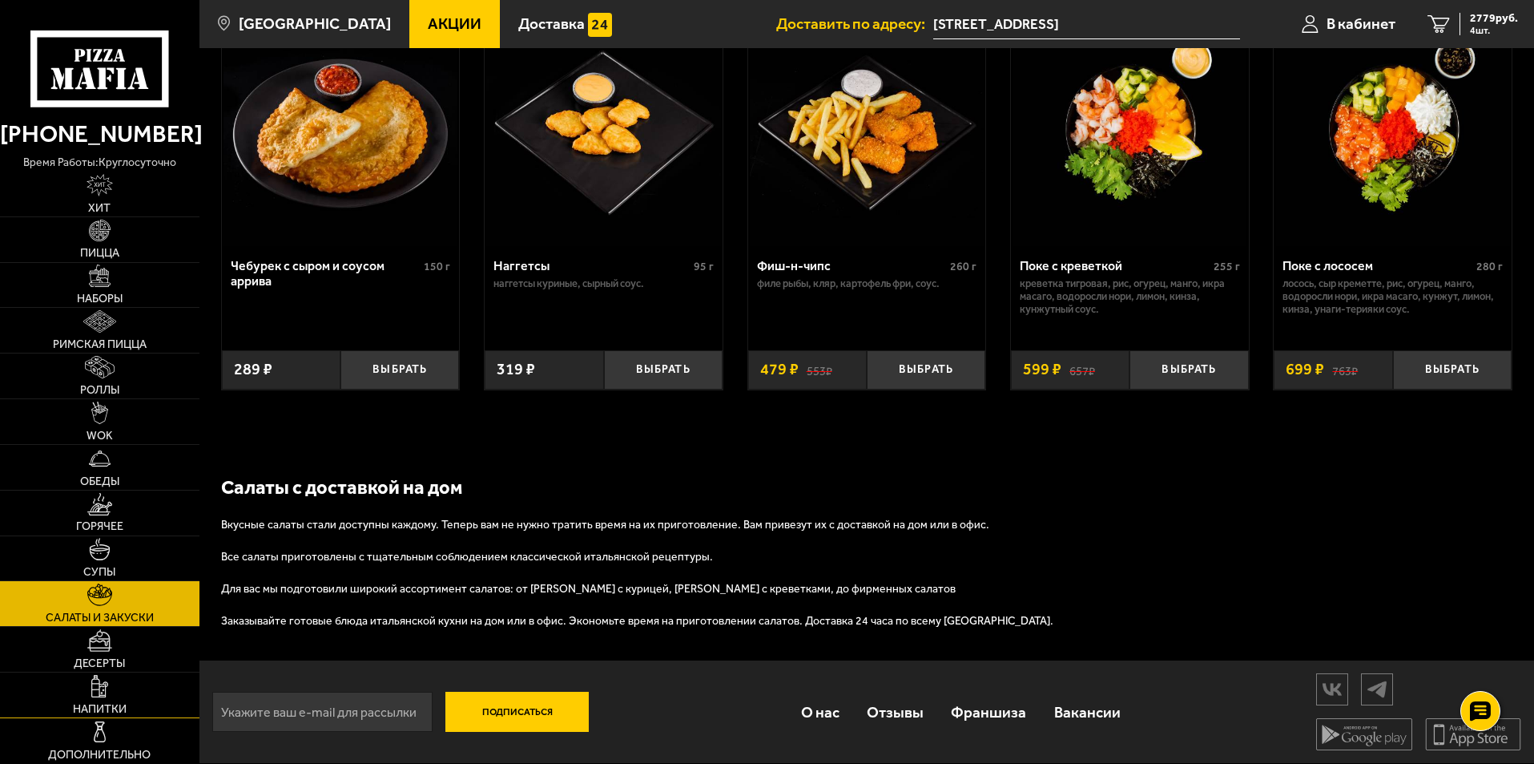
click at [117, 696] on link "Напитки" at bounding box center [100, 694] width 200 height 45
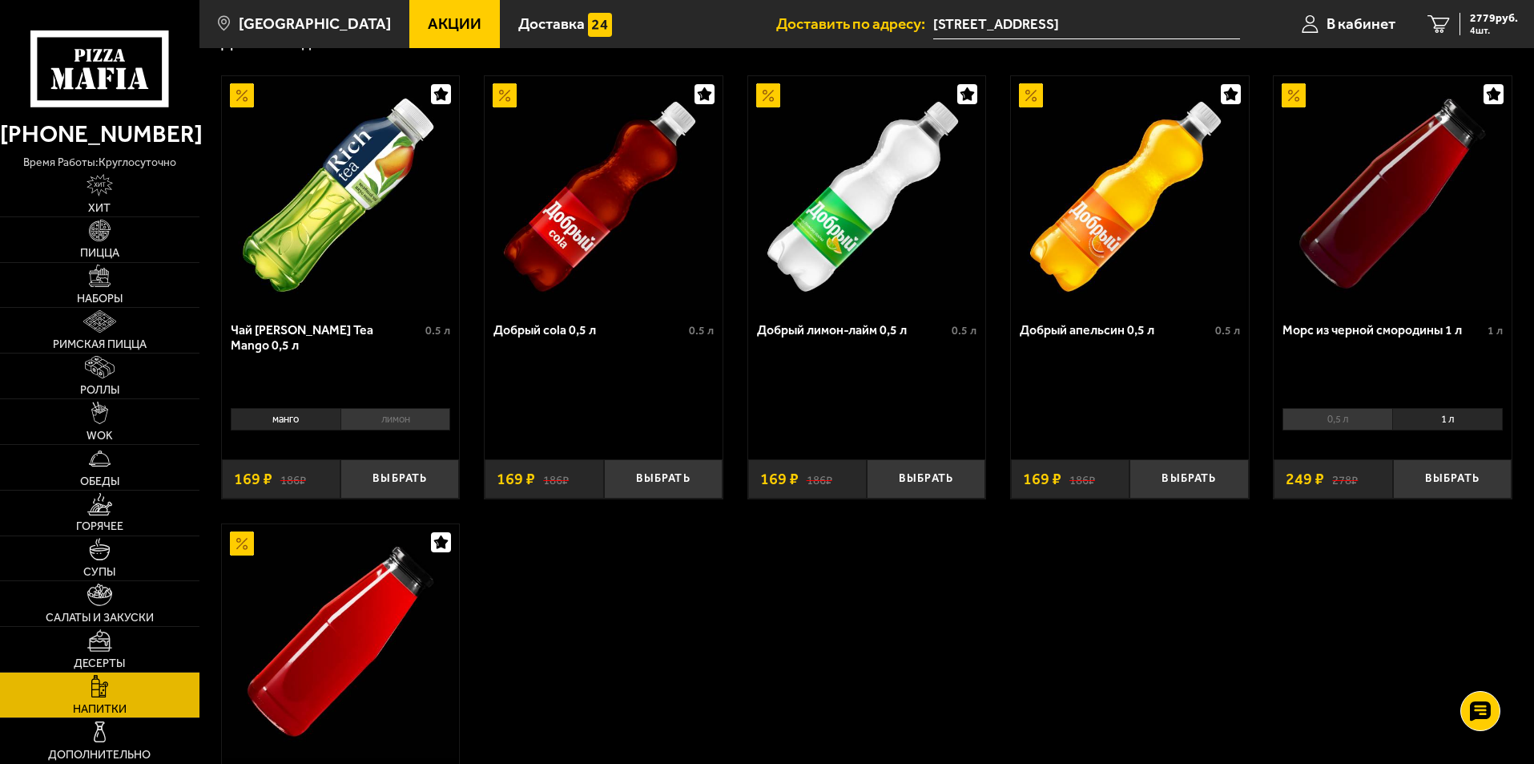
scroll to position [80, 0]
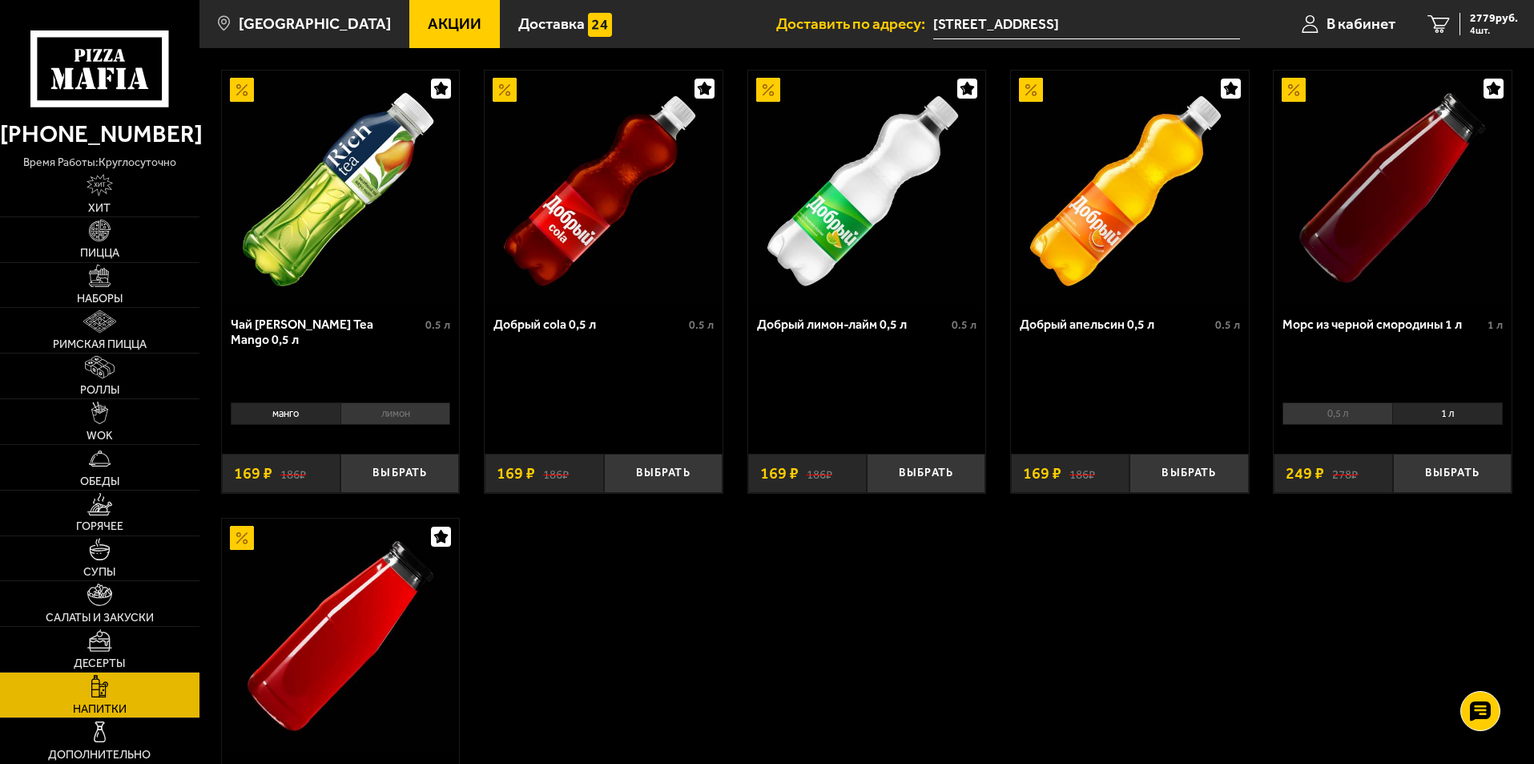
click at [1412, 411] on li "1 л" at bounding box center [1448, 413] width 111 height 22
click at [1427, 410] on li "1 л" at bounding box center [1448, 413] width 111 height 22
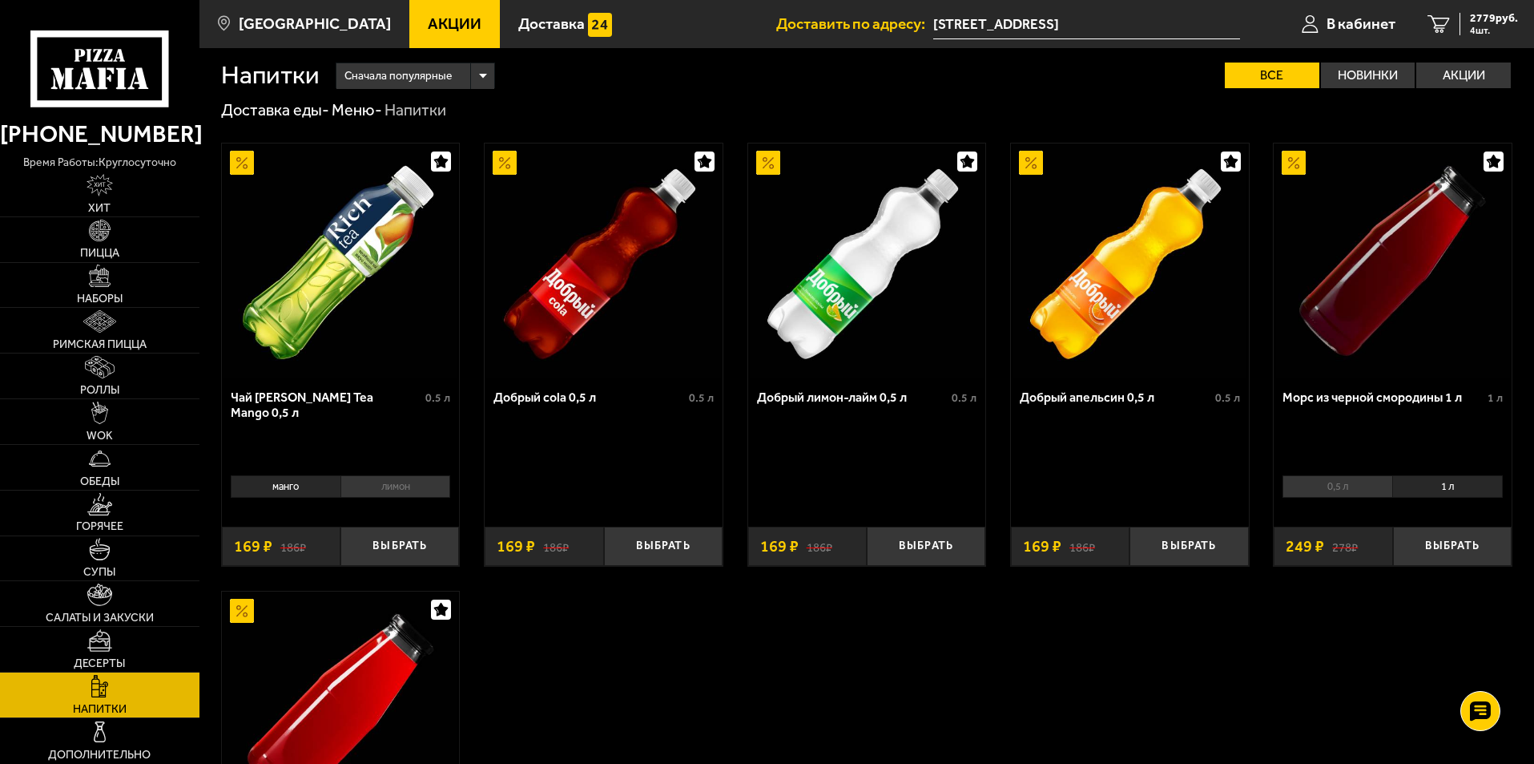
scroll to position [0, 0]
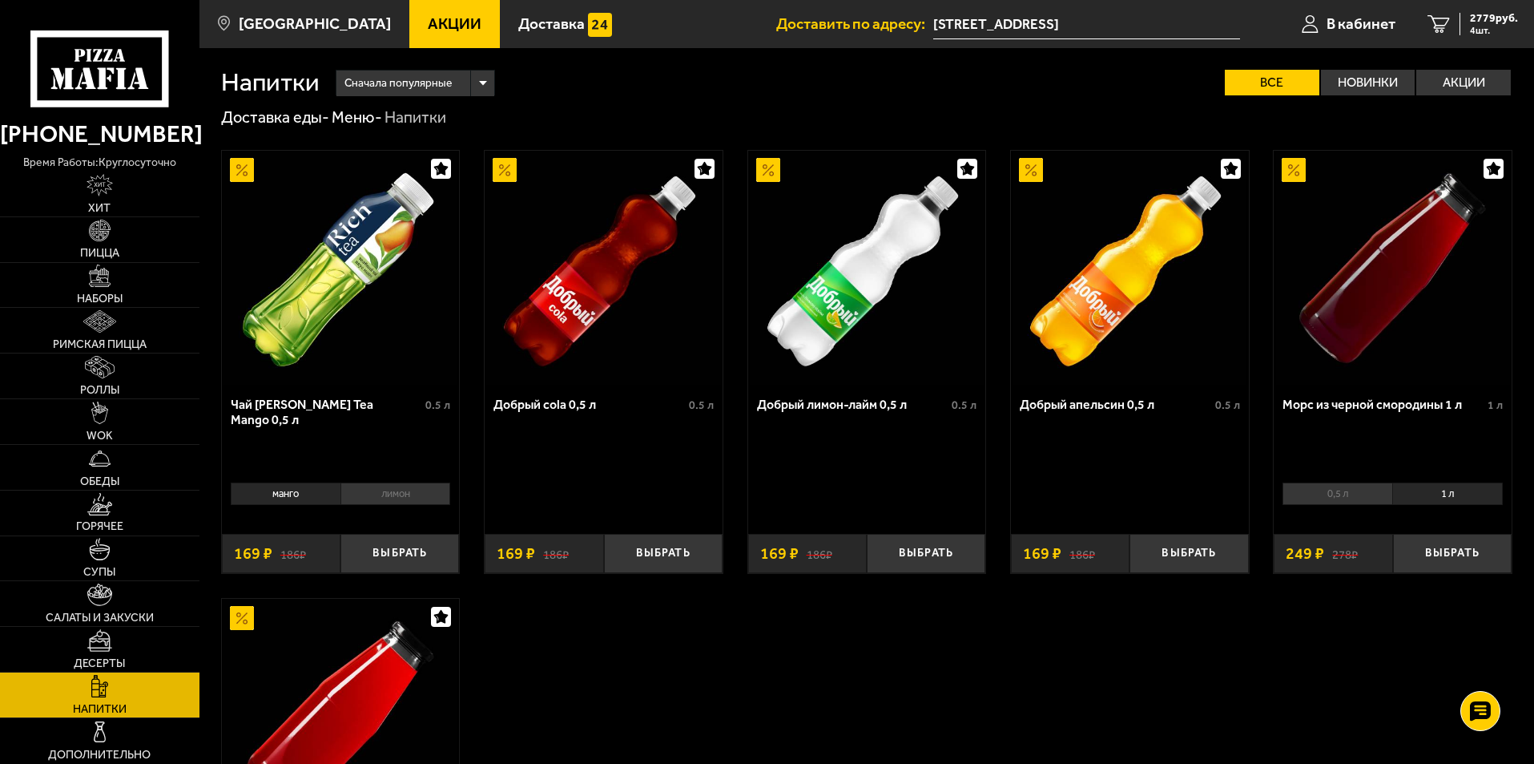
click at [1345, 486] on li "0,5 л" at bounding box center [1338, 493] width 110 height 22
click at [1336, 496] on li "0,5 л" at bounding box center [1338, 493] width 110 height 22
click at [1336, 495] on li "0,5 л" at bounding box center [1338, 493] width 110 height 22
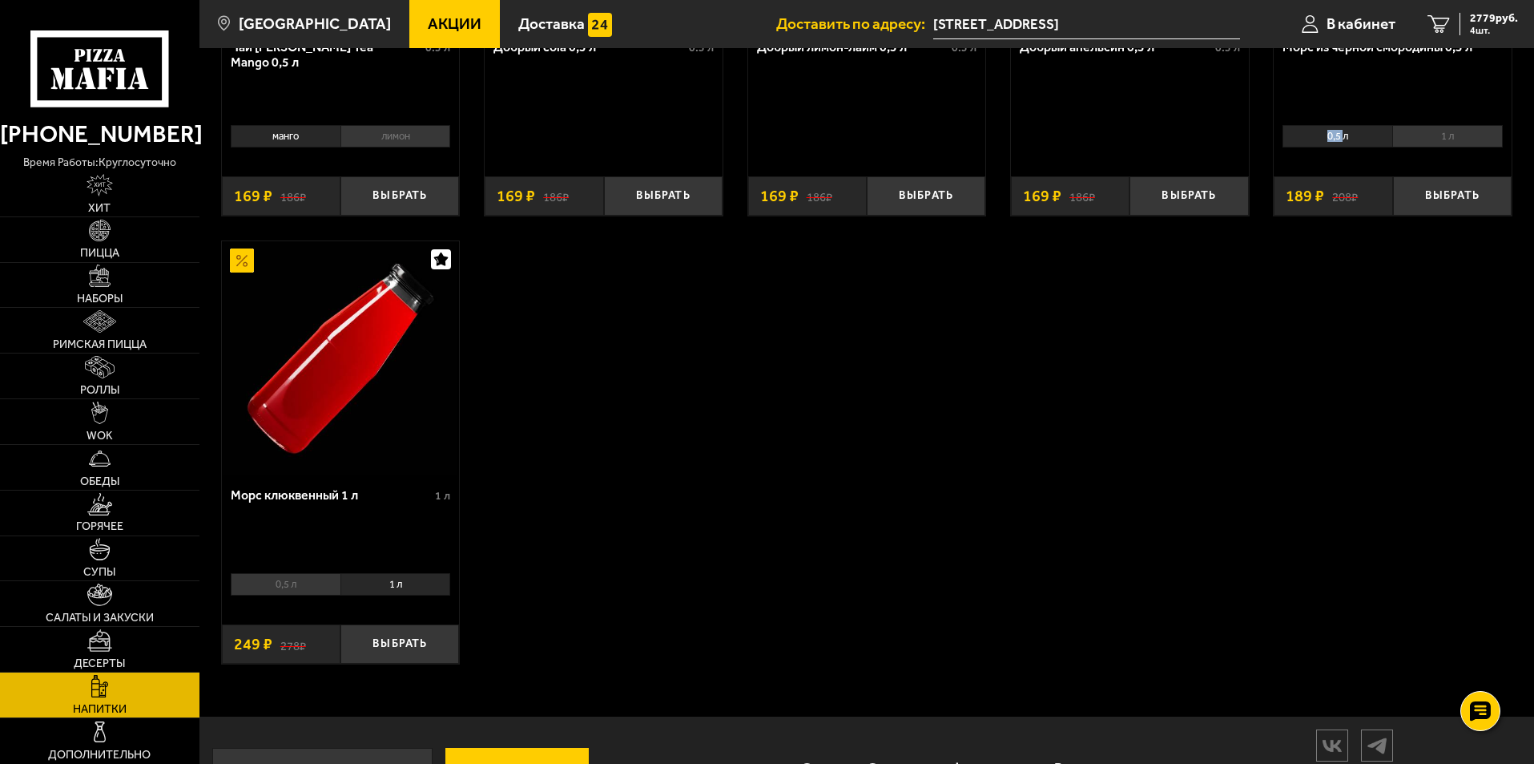
scroll to position [401, 0]
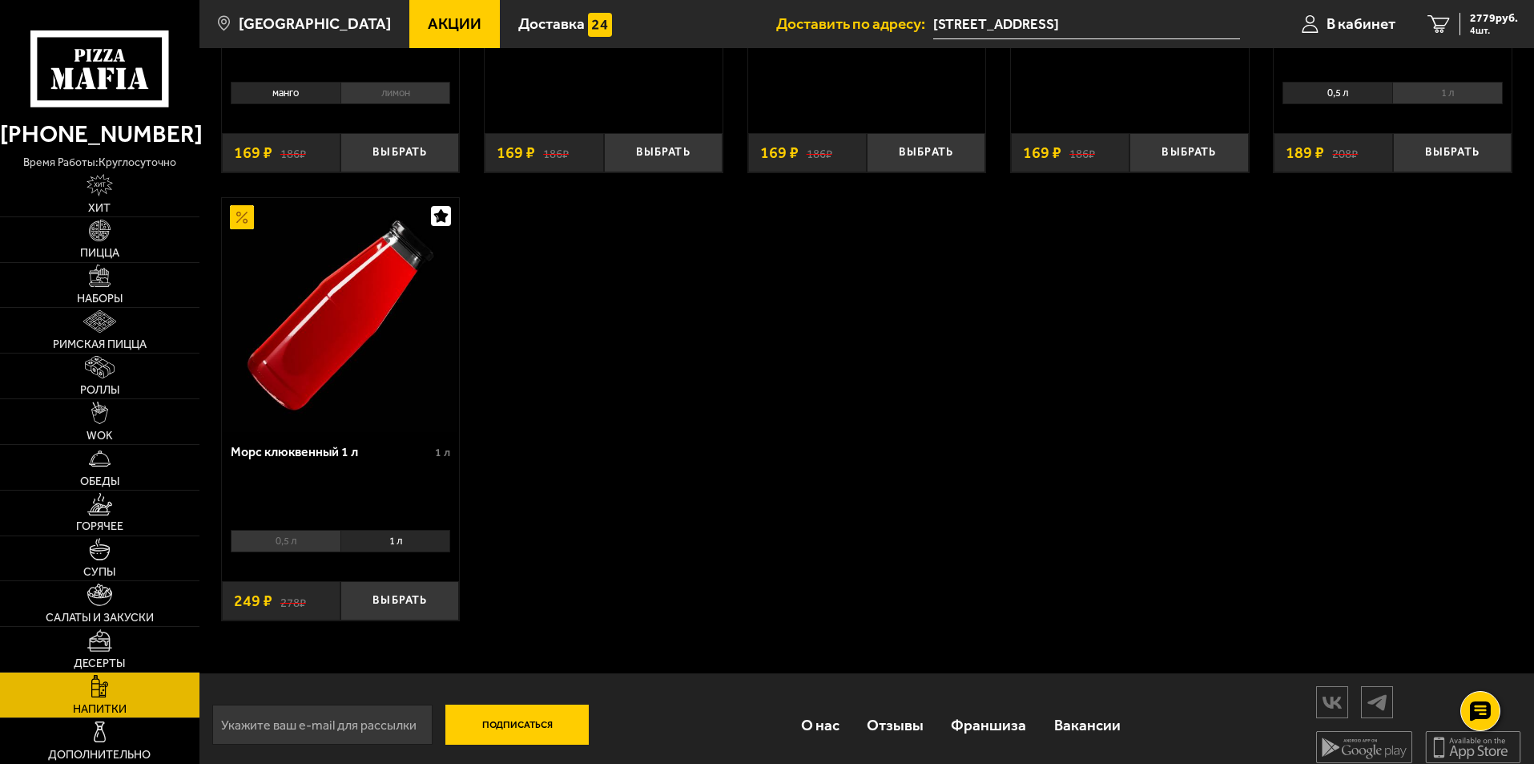
click at [307, 552] on li "0,5 л" at bounding box center [286, 541] width 110 height 22
click at [382, 548] on li "1 л" at bounding box center [396, 541] width 111 height 22
click at [294, 546] on li "0,5 л" at bounding box center [286, 541] width 110 height 22
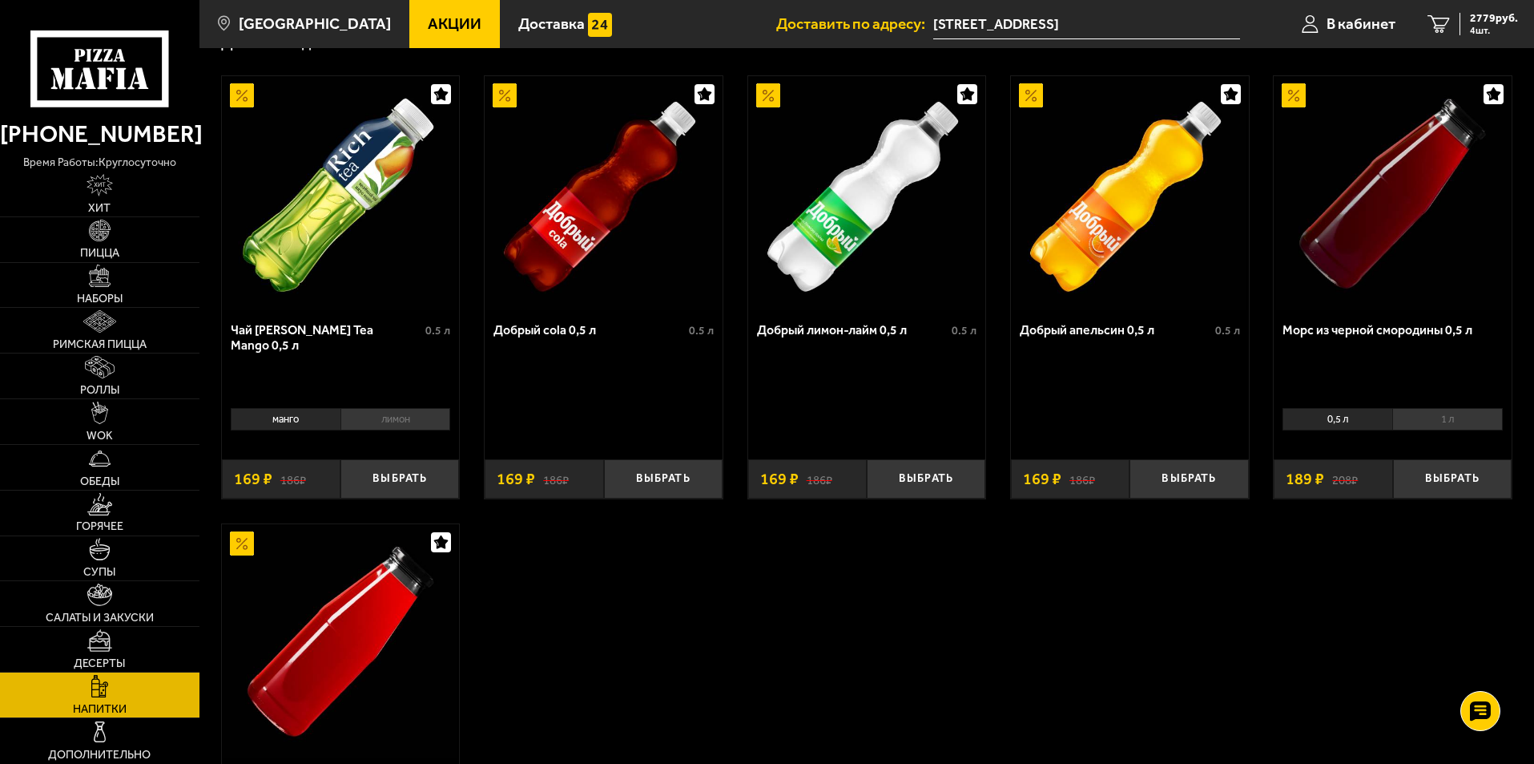
scroll to position [80, 0]
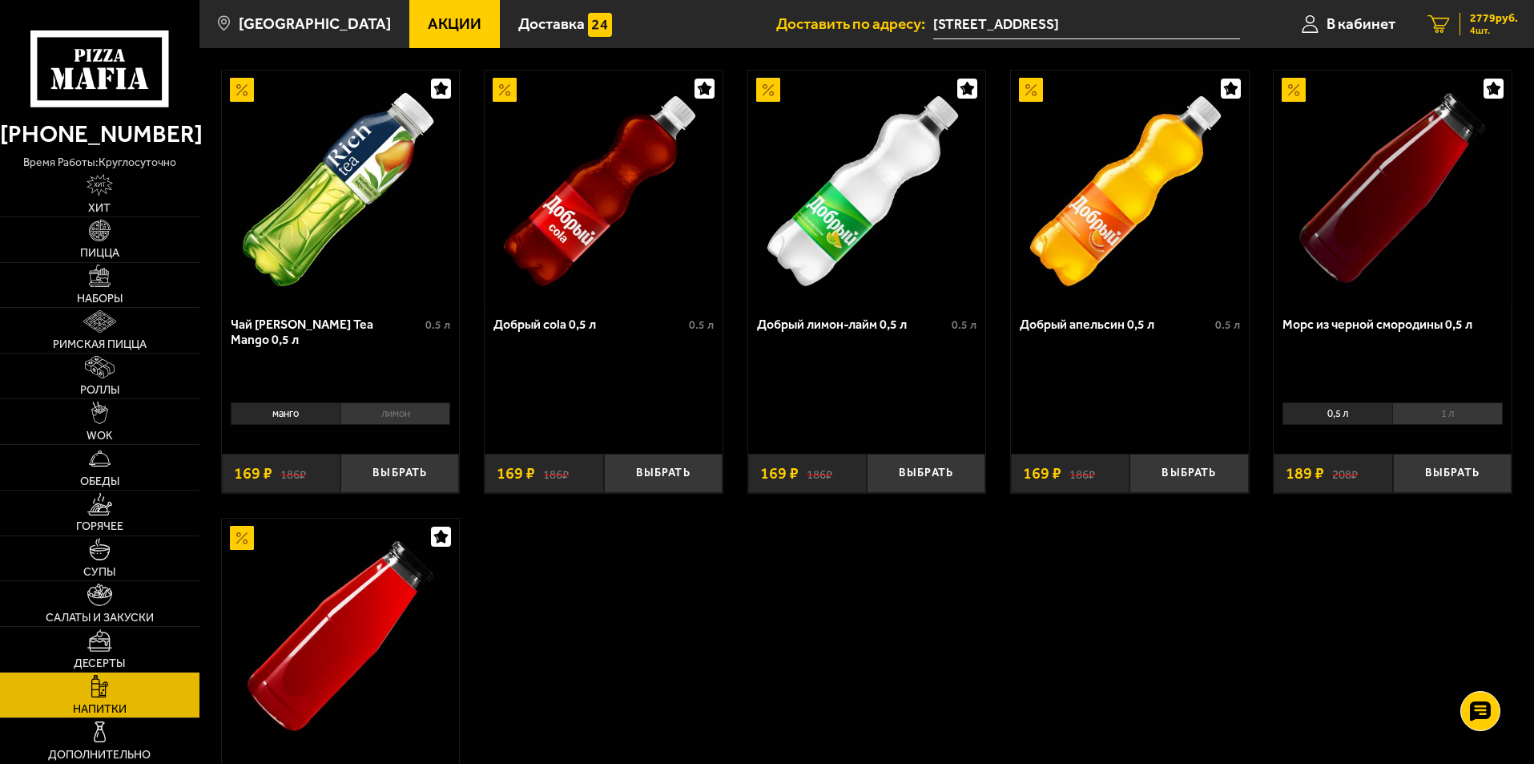
click at [1494, 16] on span "2779 руб." at bounding box center [1494, 18] width 48 height 11
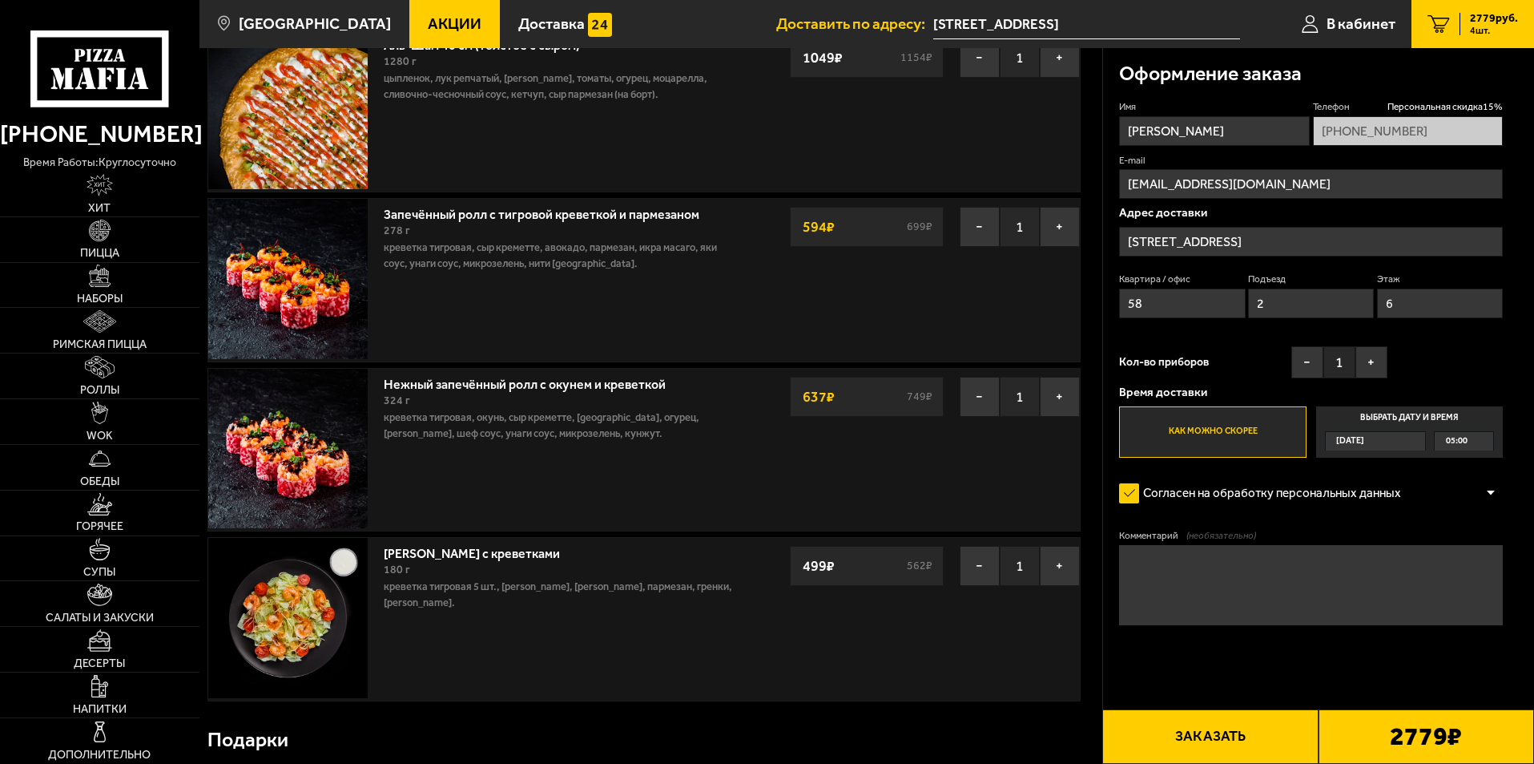
scroll to position [160, 0]
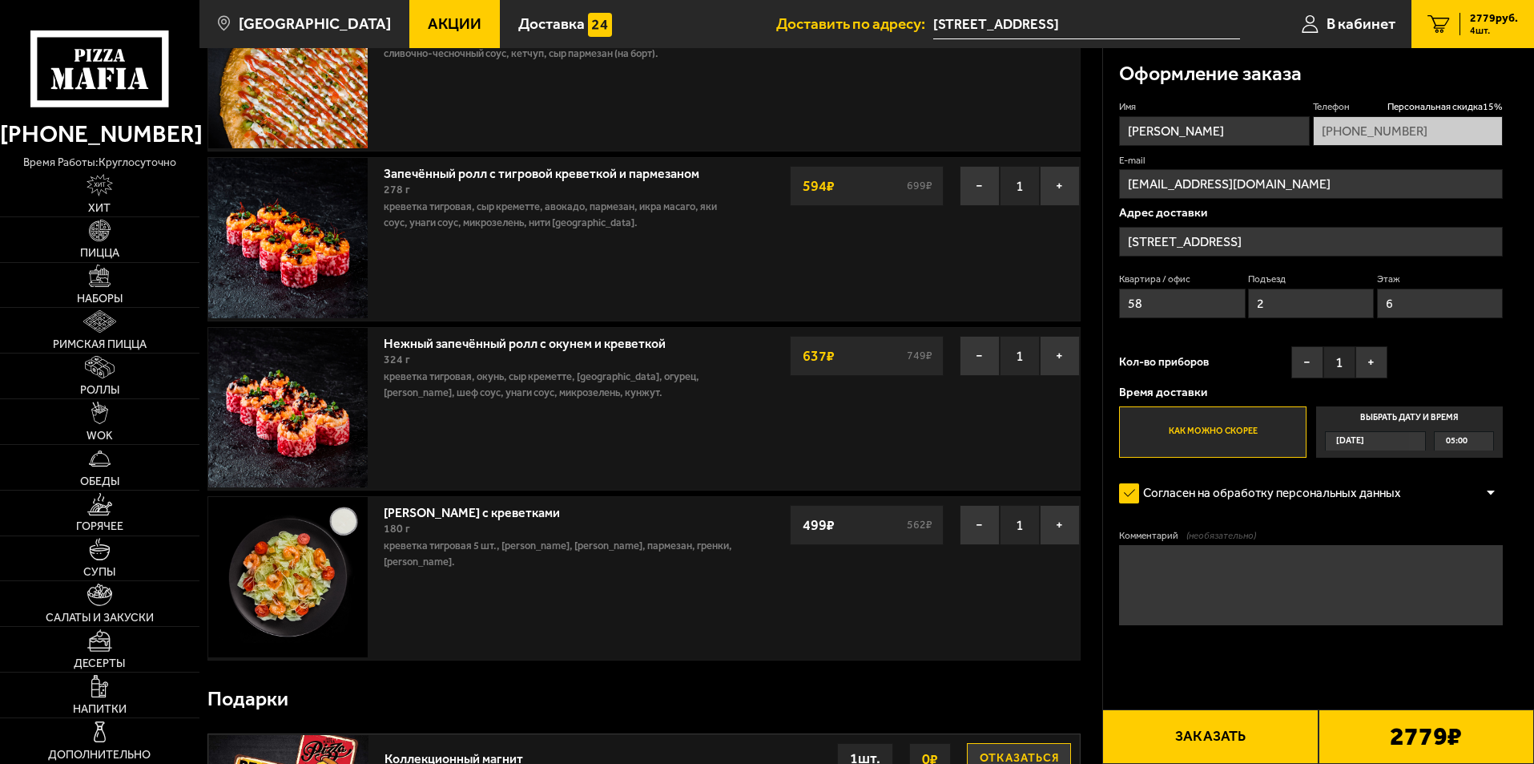
click at [341, 524] on img at bounding box center [287, 576] width 159 height 159
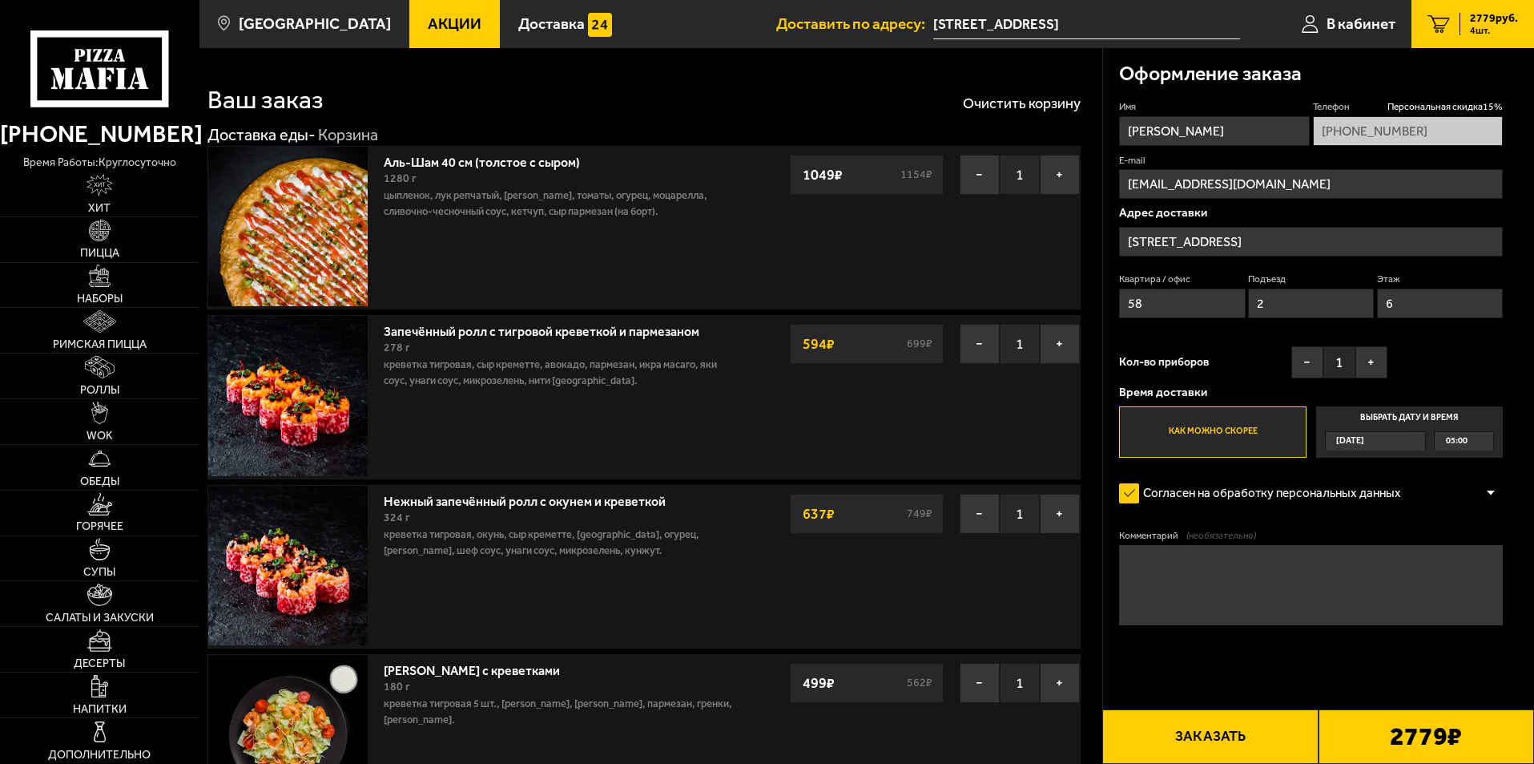
scroll to position [0, 0]
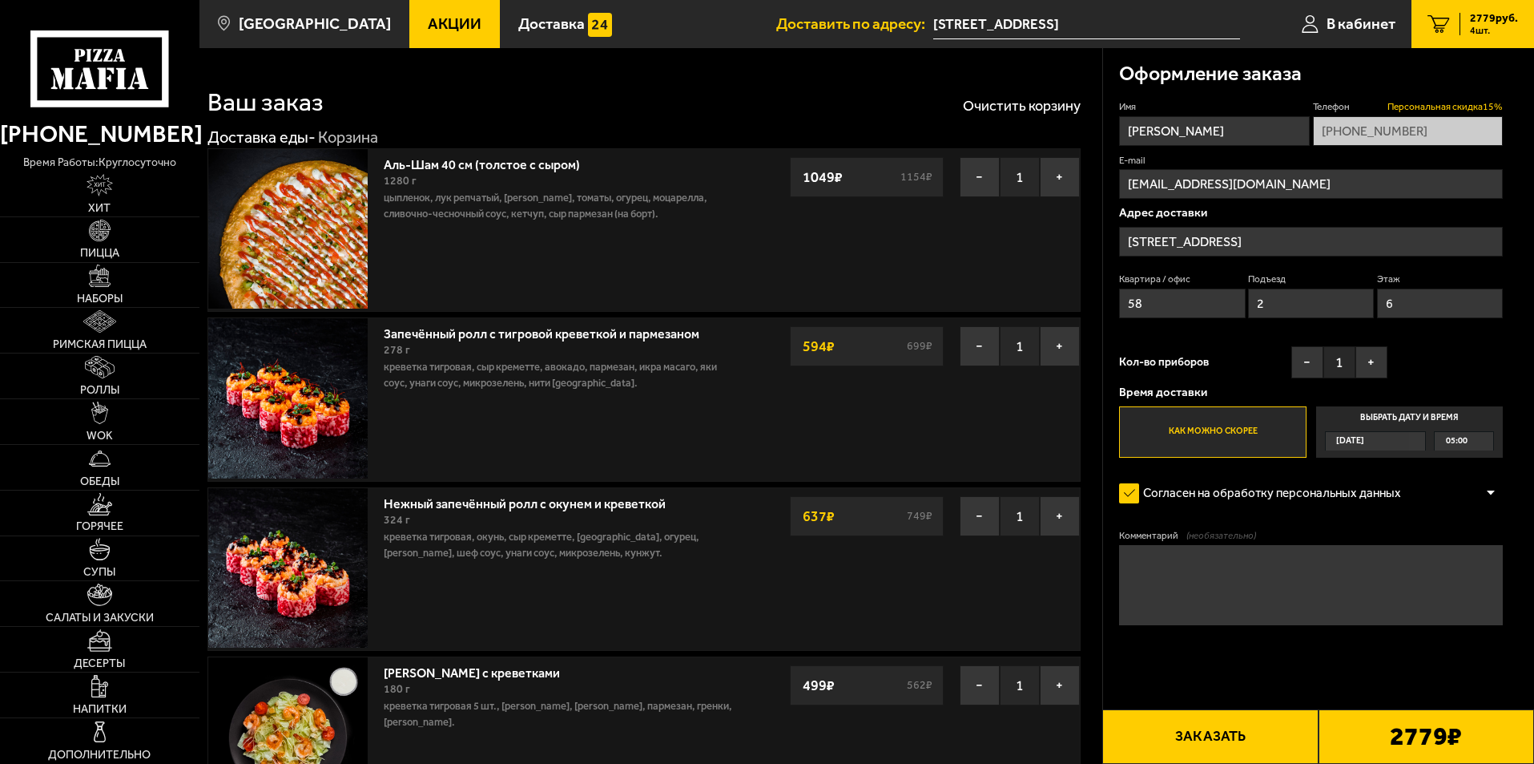
click at [1438, 108] on span "Персональная скидка 15 %" at bounding box center [1445, 107] width 115 height 14
click at [103, 96] on icon at bounding box center [99, 68] width 138 height 76
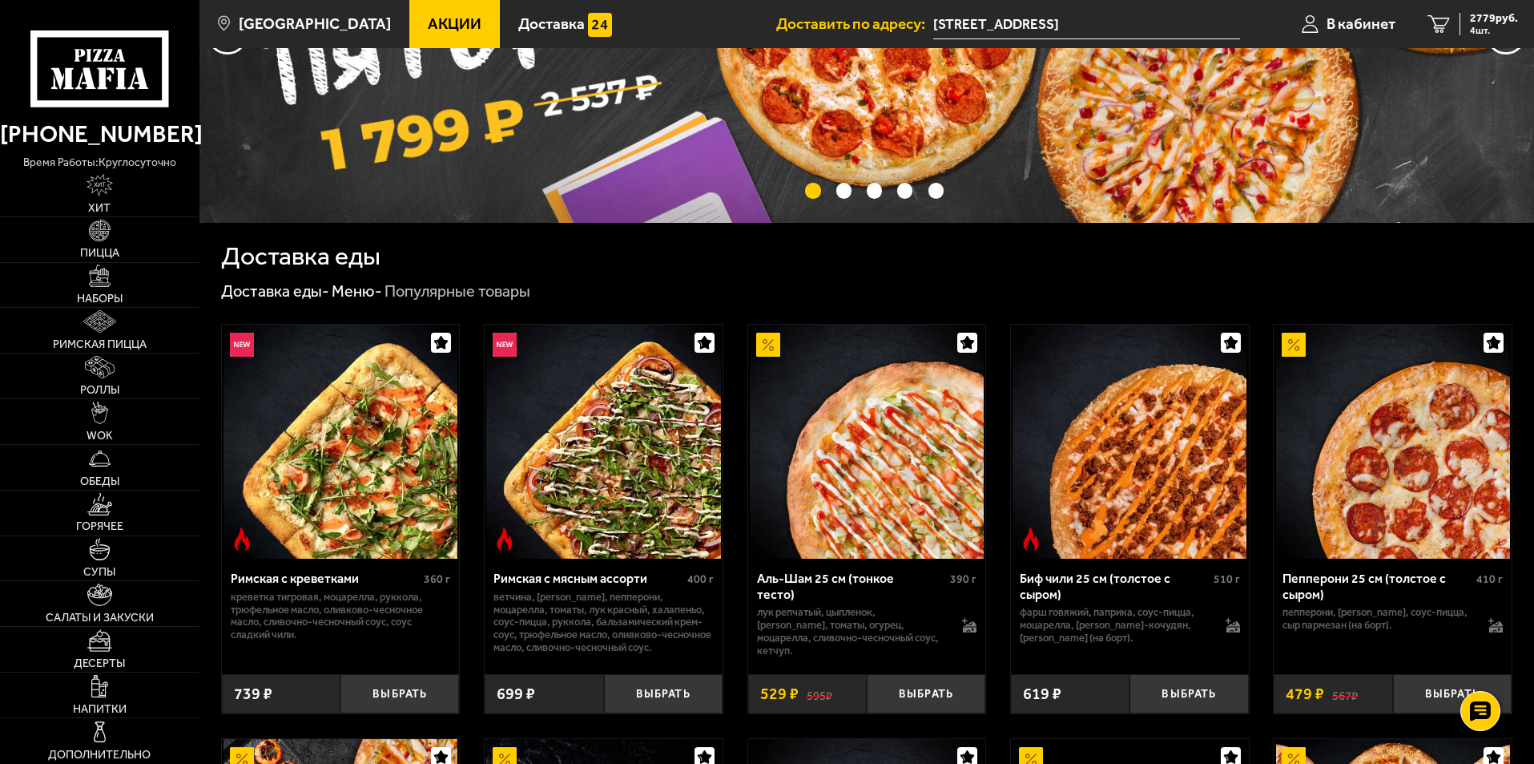
scroll to position [240, 0]
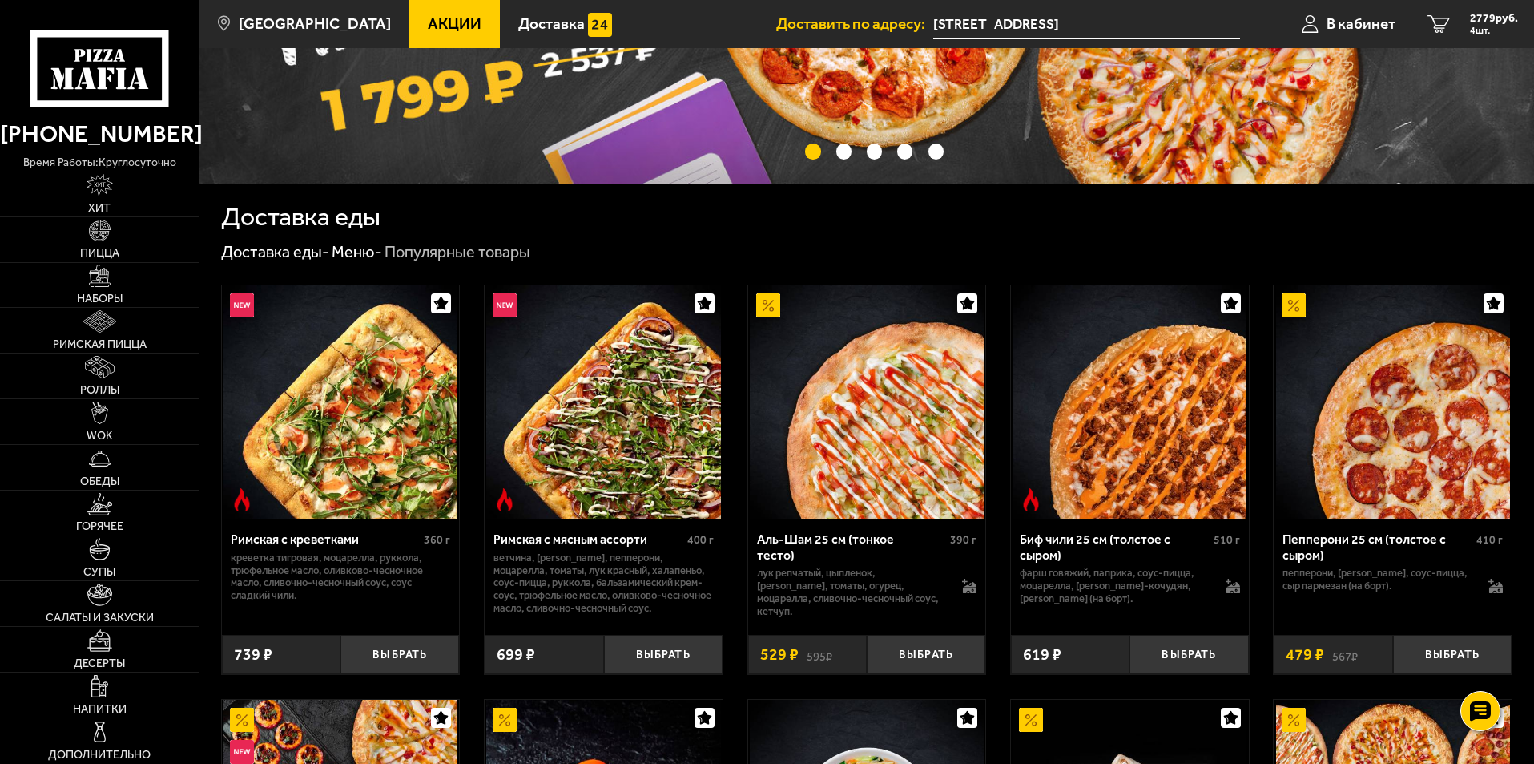
click at [106, 515] on link "Горячее" at bounding box center [100, 512] width 200 height 45
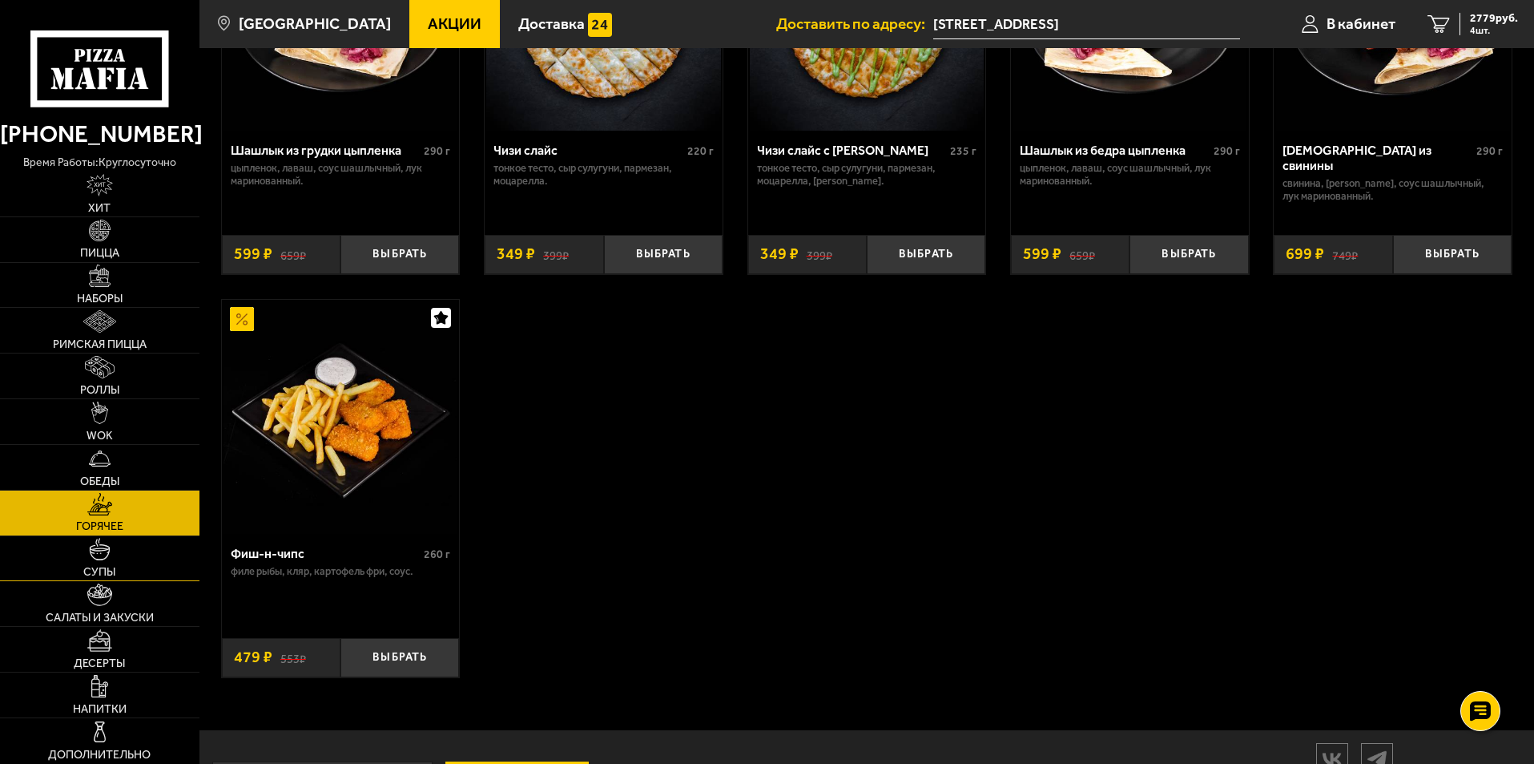
scroll to position [1231, 0]
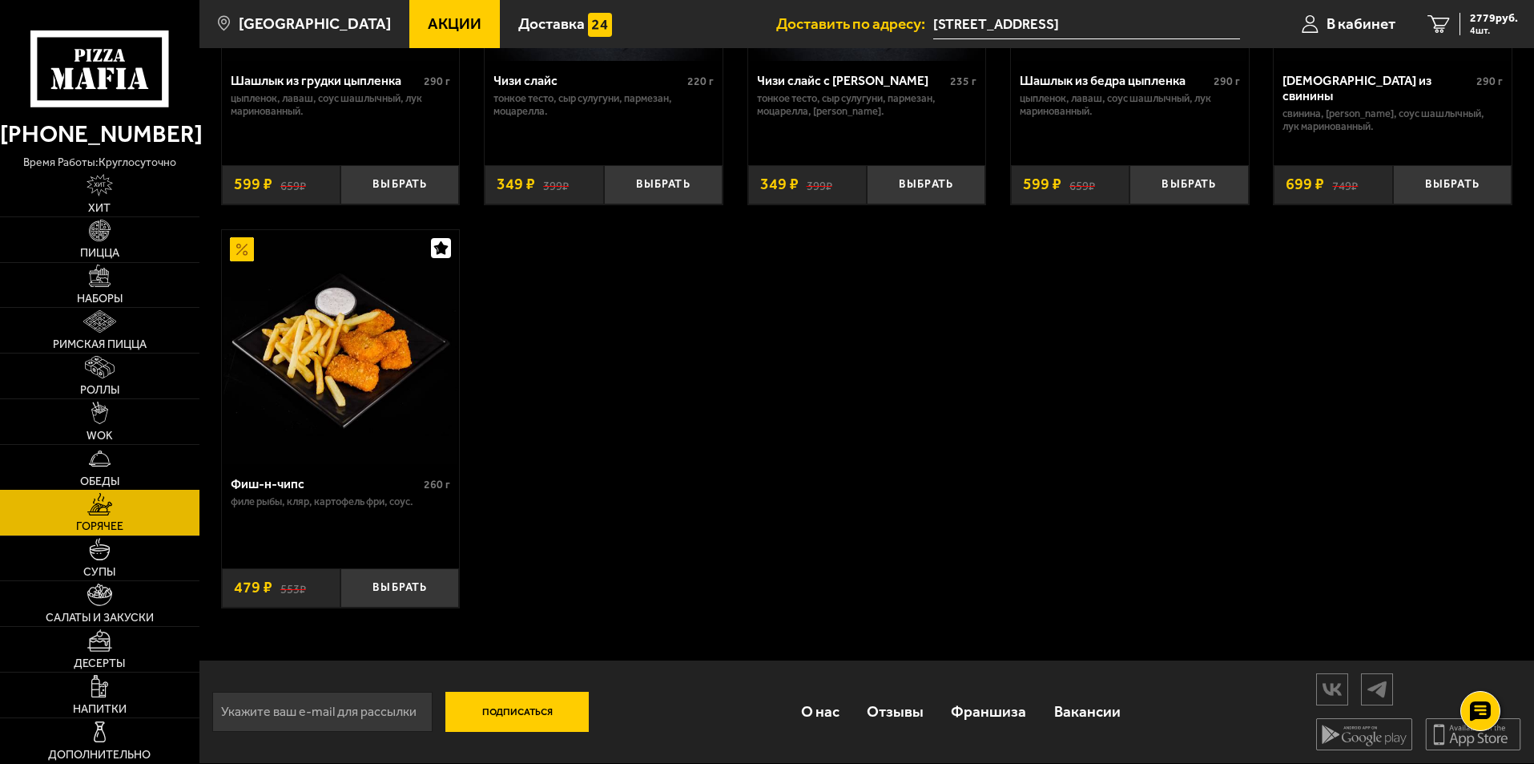
click at [123, 474] on link "Обеды" at bounding box center [100, 467] width 200 height 45
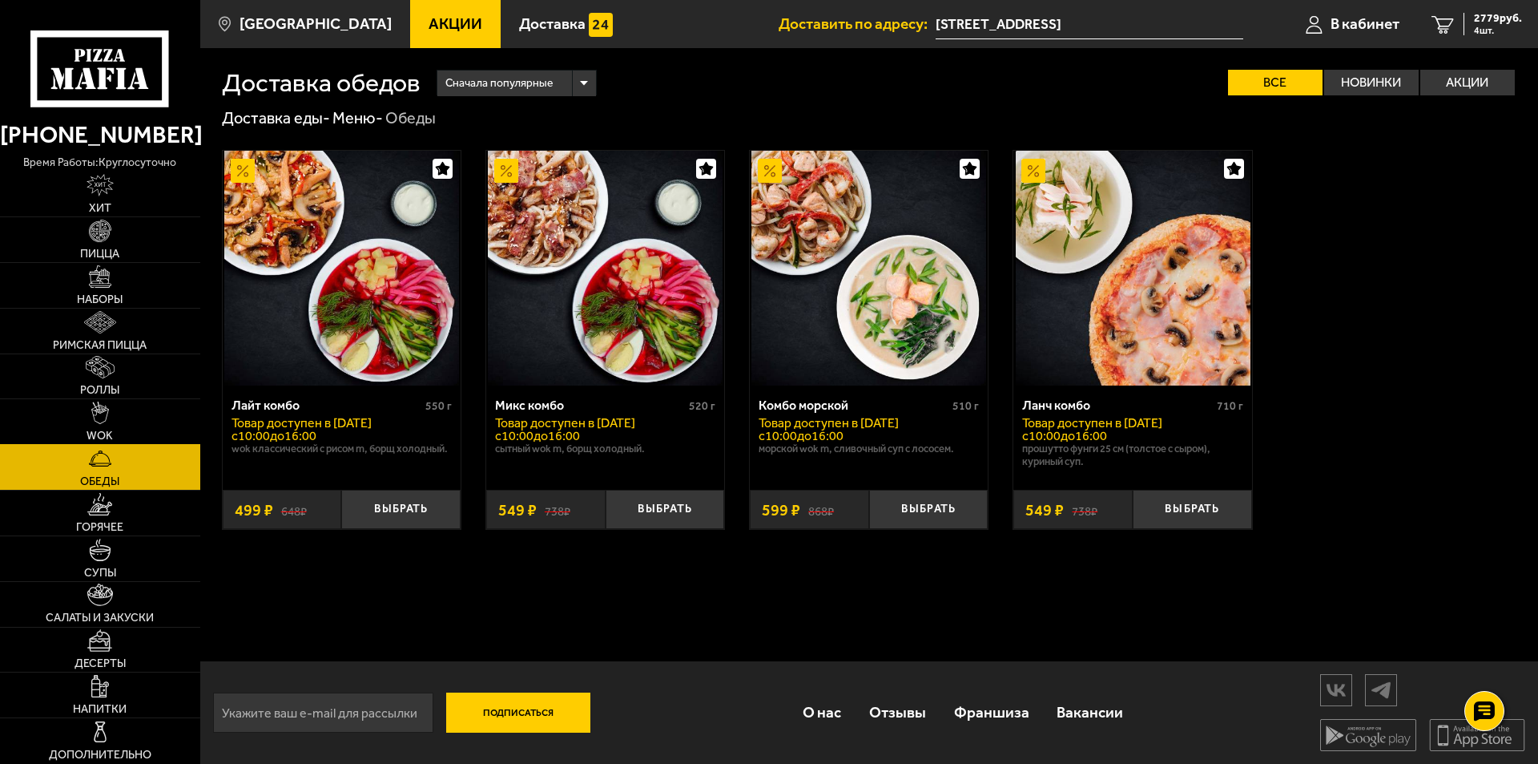
click at [102, 435] on span "WOK" at bounding box center [100, 435] width 26 height 11
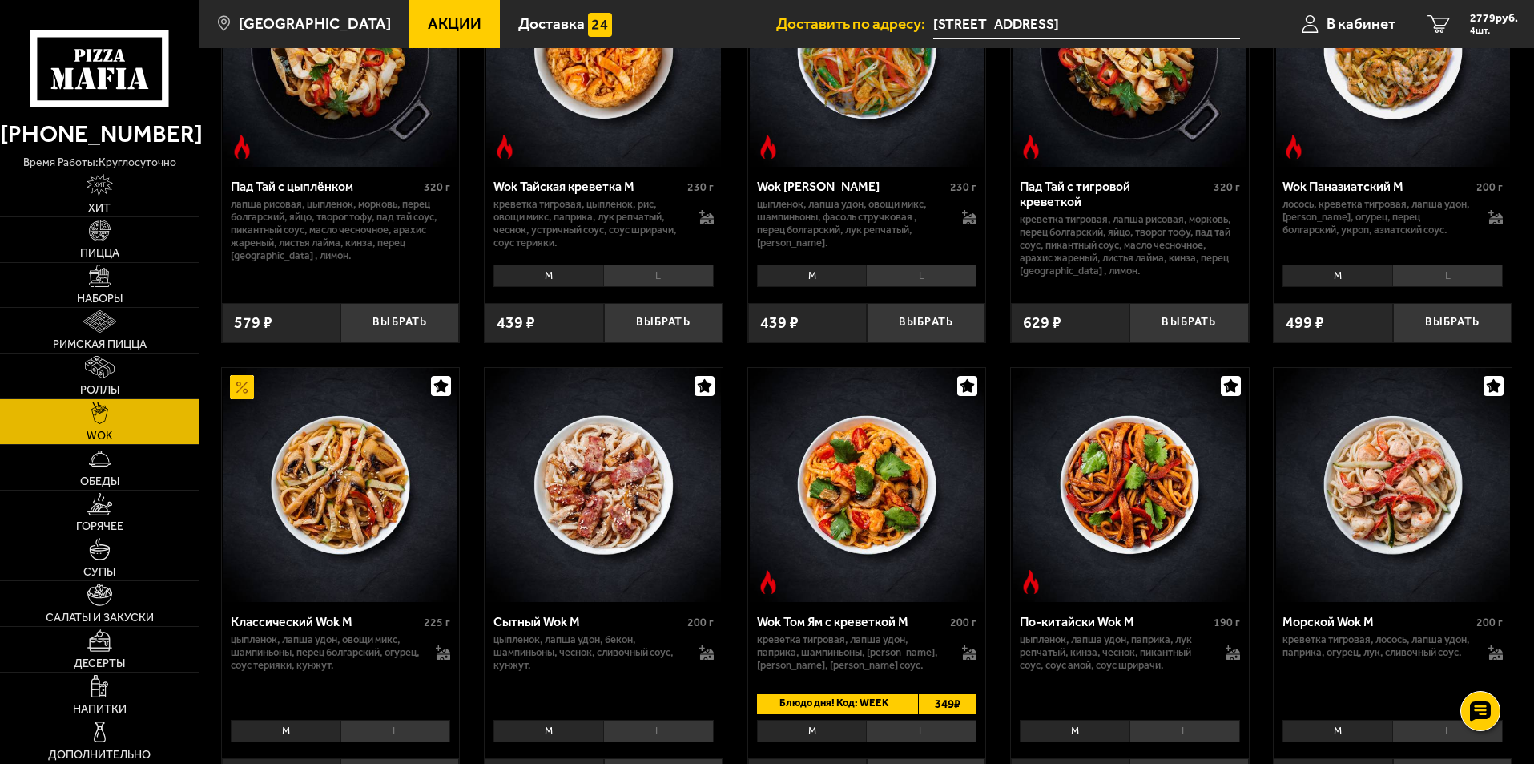
scroll to position [481, 0]
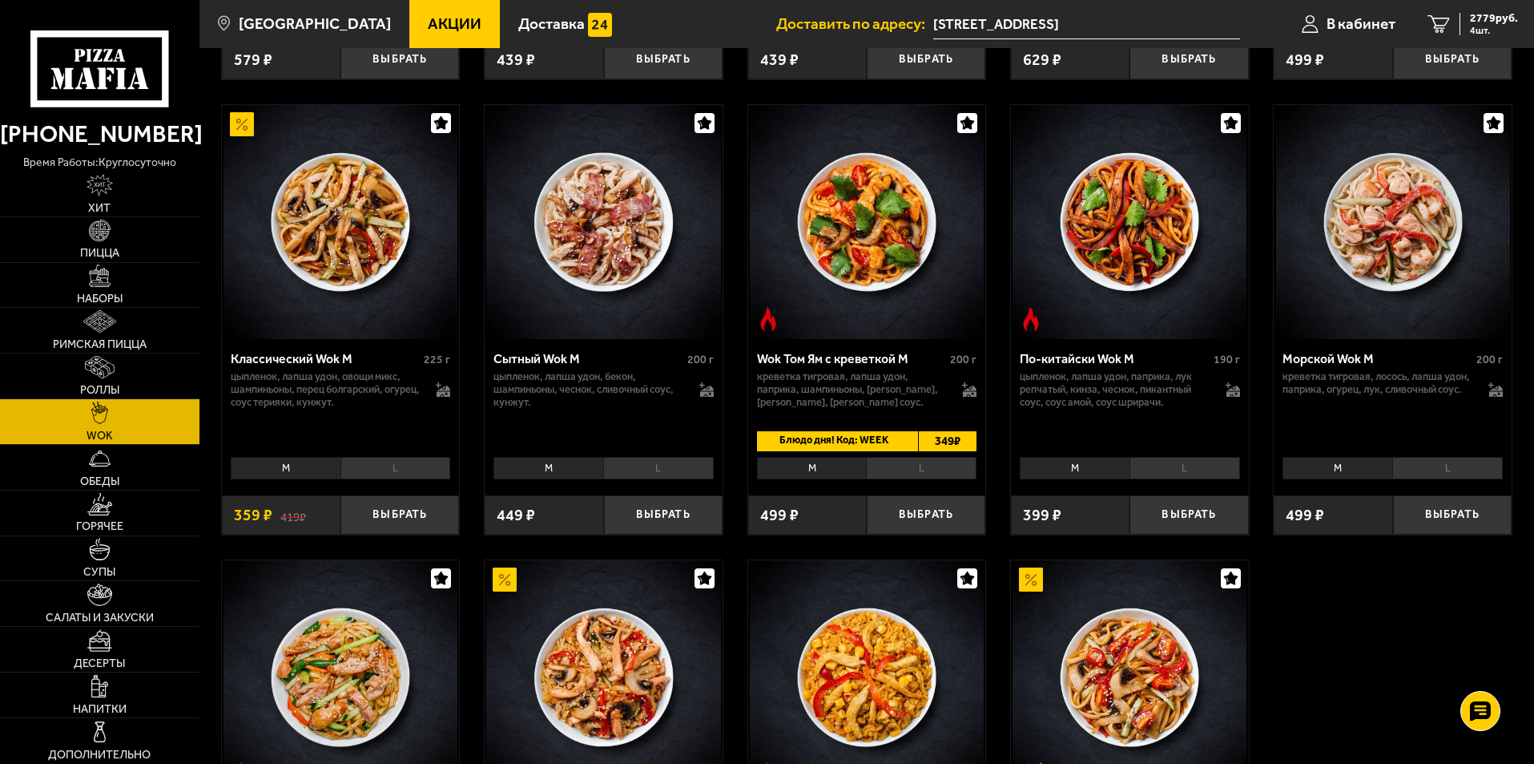
click at [378, 471] on li "L" at bounding box center [396, 468] width 111 height 22
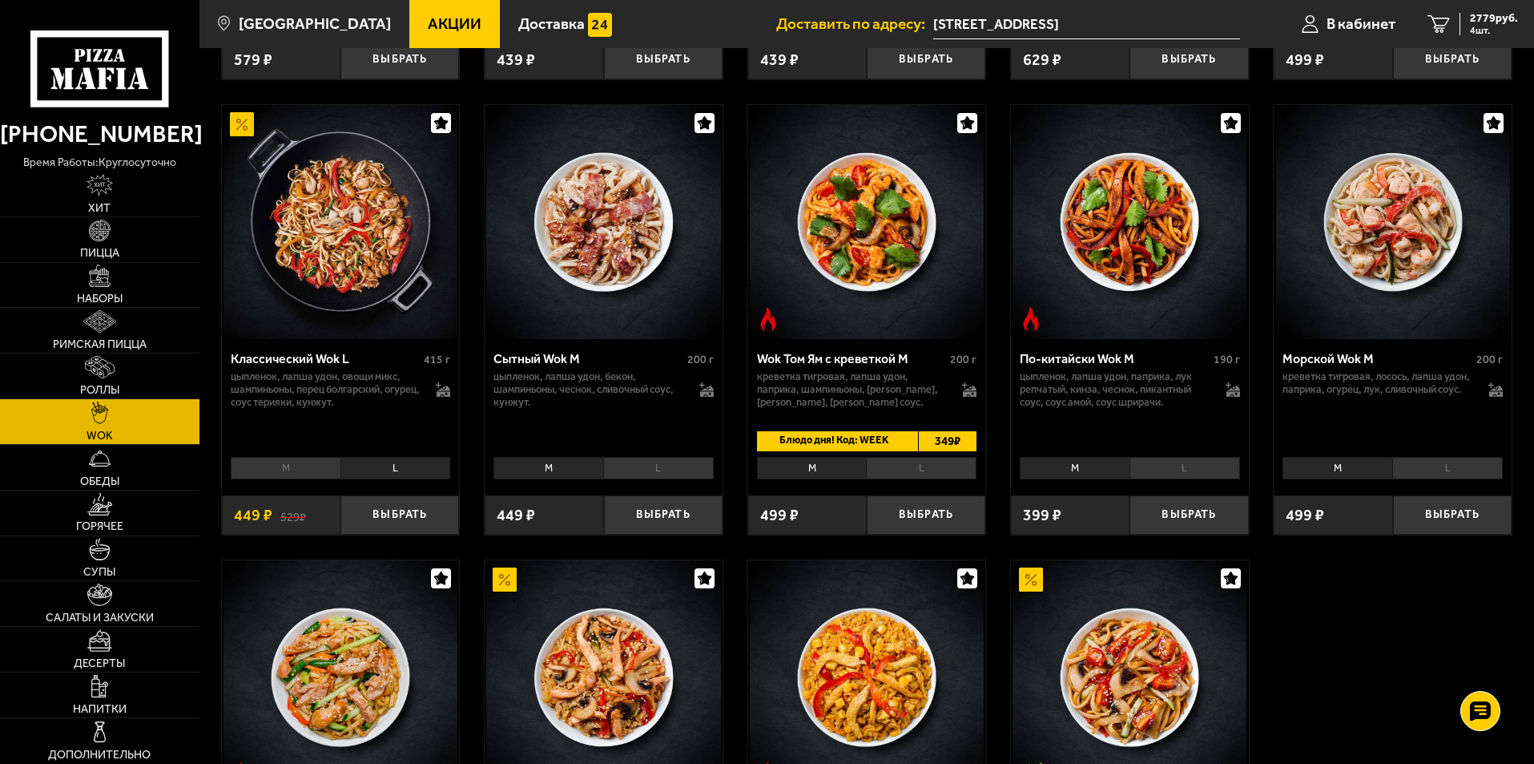
click at [288, 470] on li "M" at bounding box center [286, 468] width 110 height 22
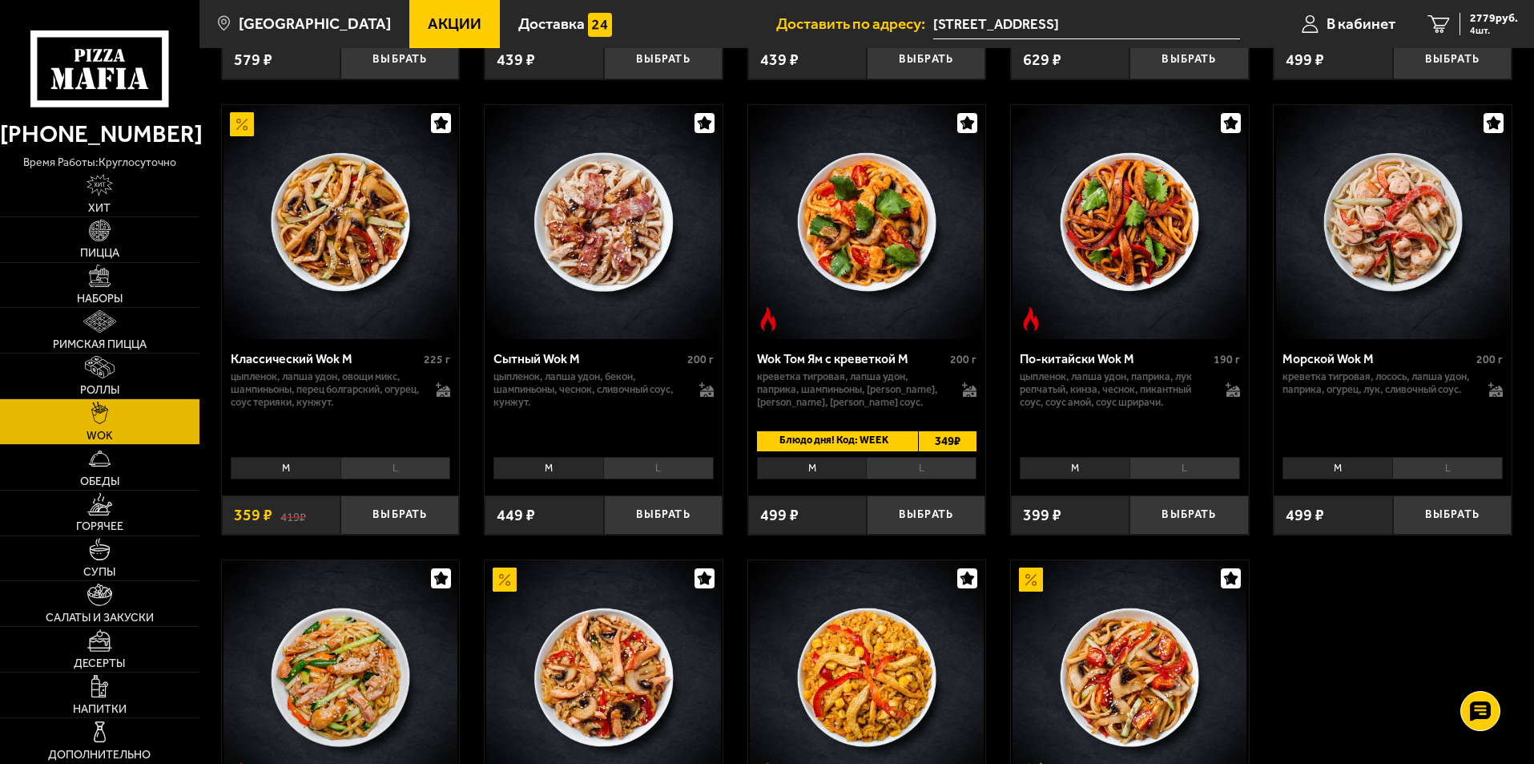
click at [380, 465] on li "L" at bounding box center [396, 468] width 111 height 22
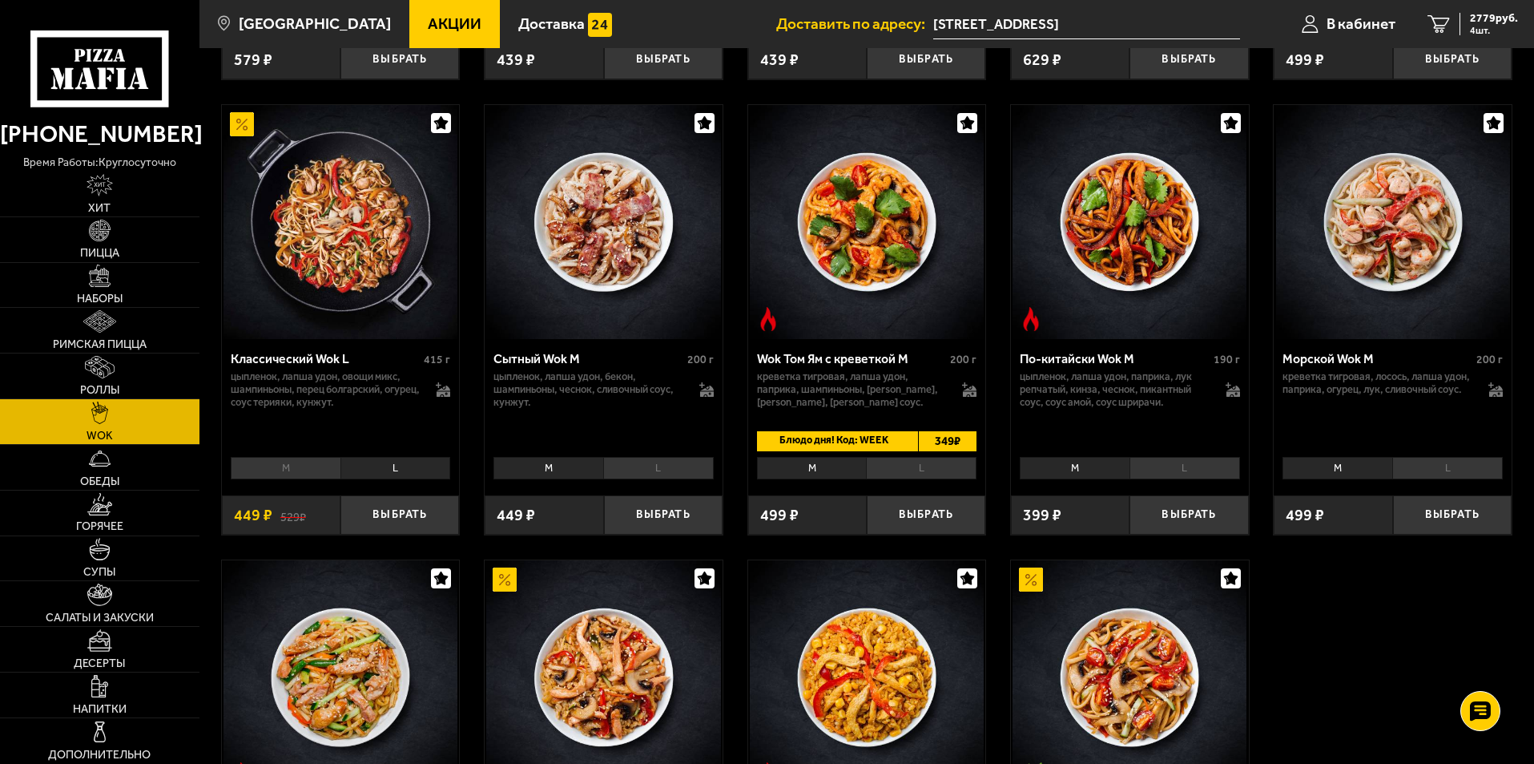
click at [320, 466] on li "M" at bounding box center [286, 468] width 110 height 22
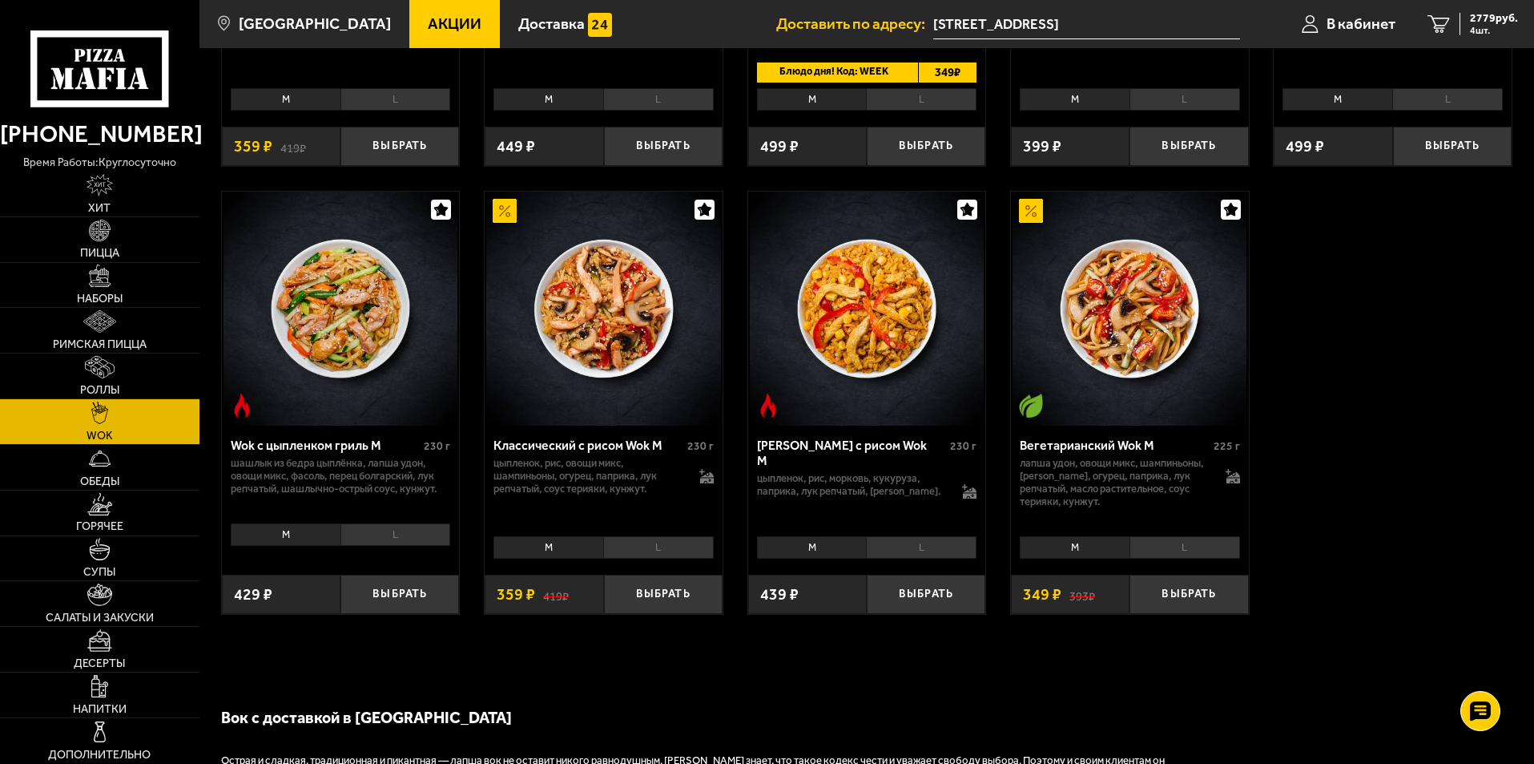
scroll to position [881, 0]
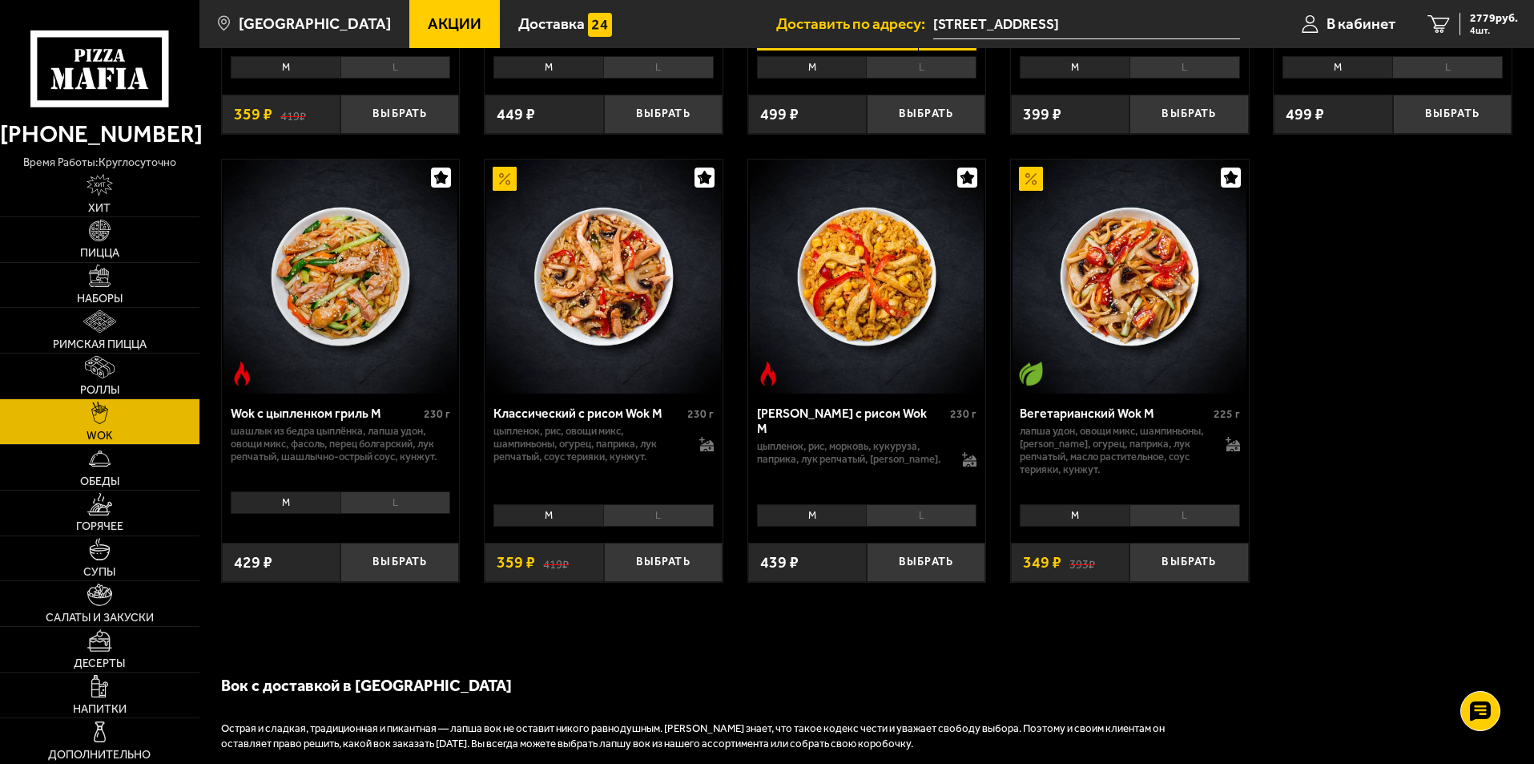
click at [624, 514] on li "L" at bounding box center [658, 515] width 111 height 22
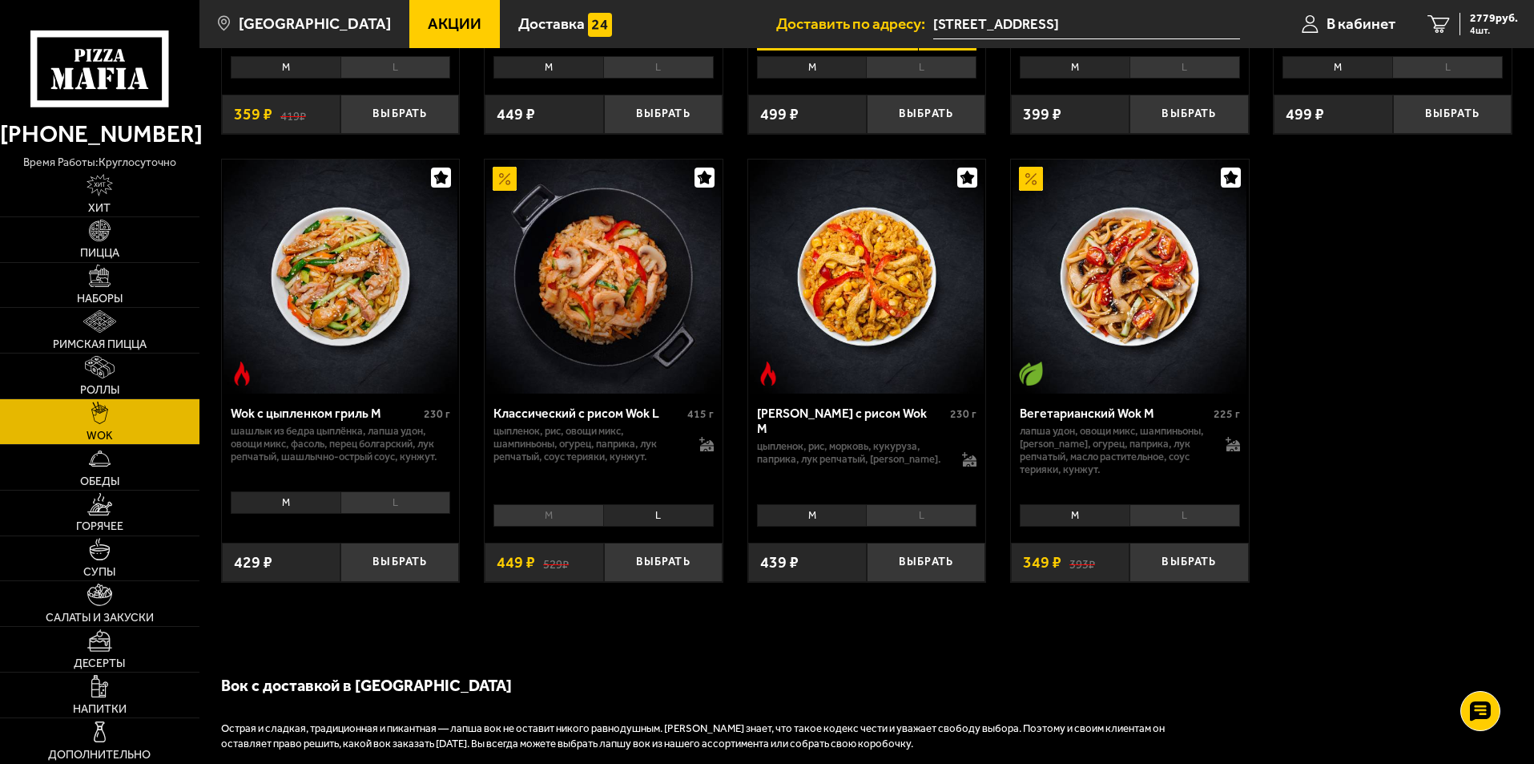
click at [559, 519] on li "M" at bounding box center [549, 515] width 110 height 22
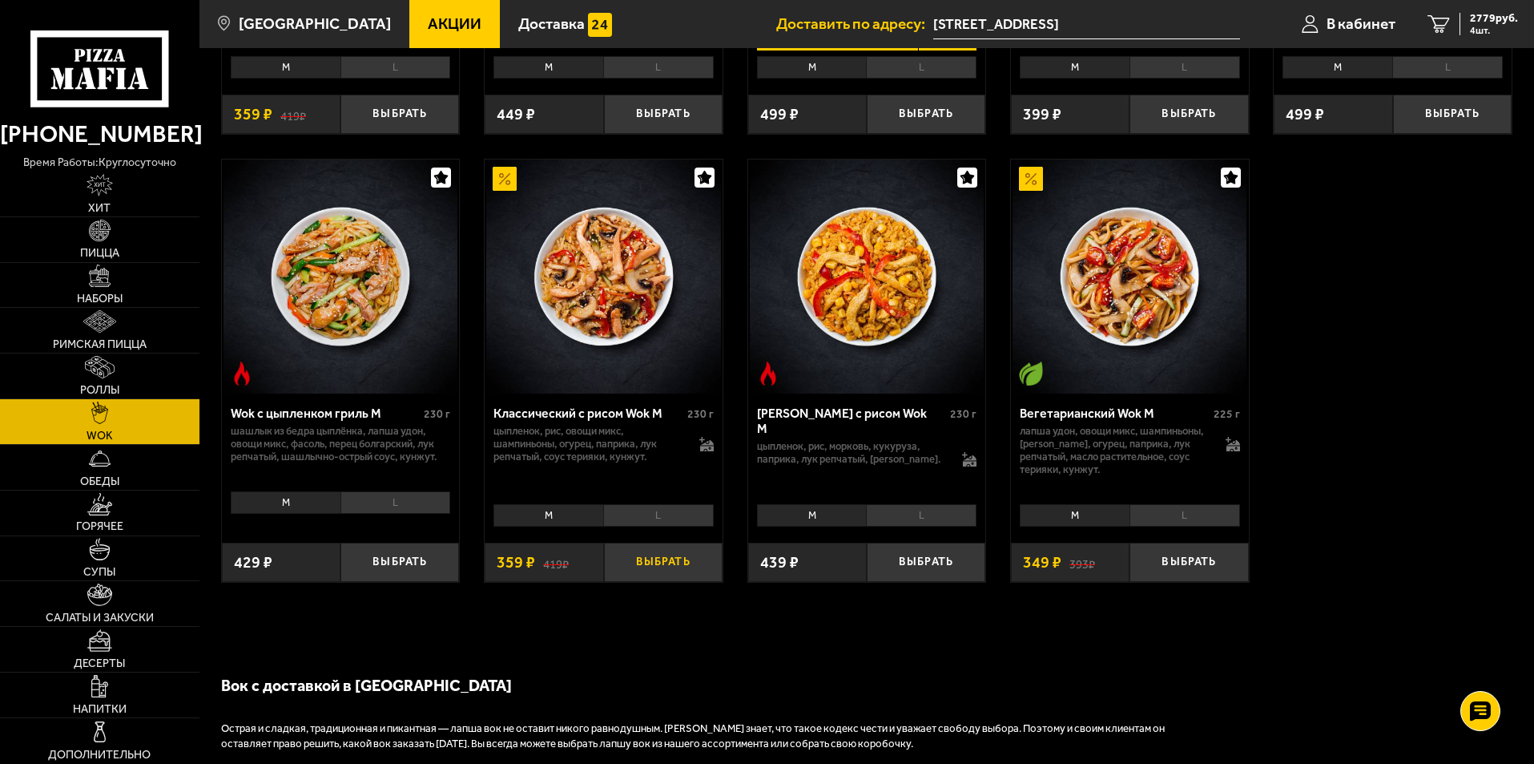
click at [649, 562] on button "Выбрать" at bounding box center [663, 561] width 119 height 39
click at [1491, 27] on span "5 шт." at bounding box center [1494, 31] width 48 height 10
